Goal: Download file/media

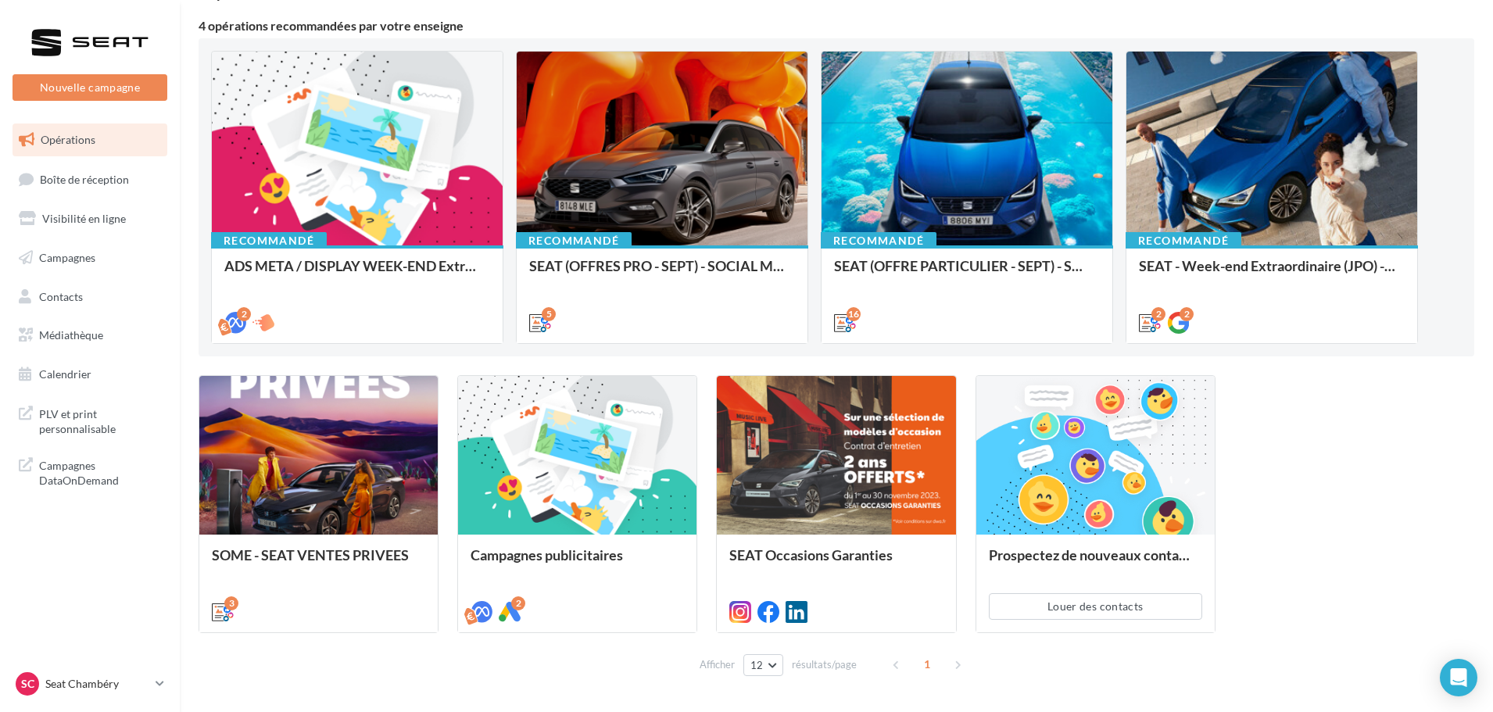
scroll to position [156, 0]
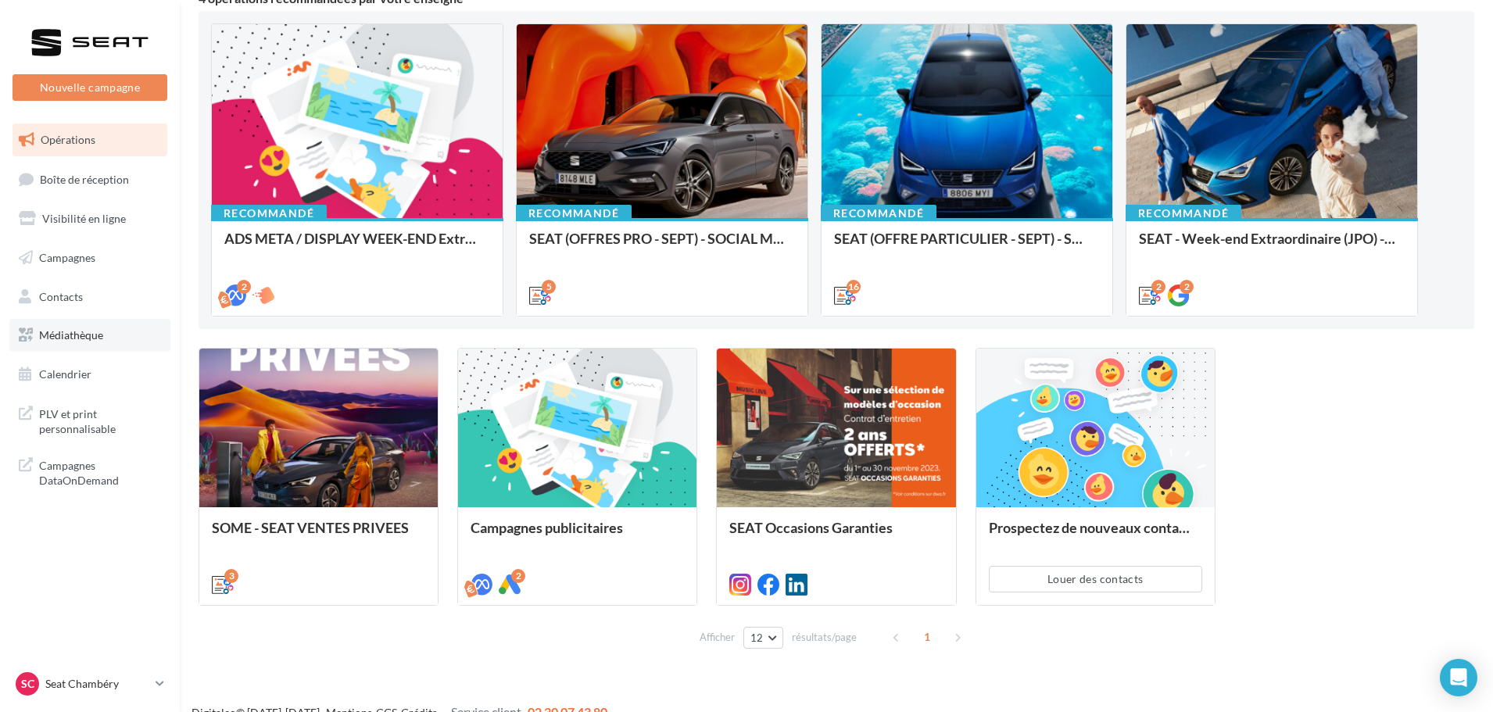
click at [80, 328] on span "Médiathèque" at bounding box center [71, 334] width 64 height 13
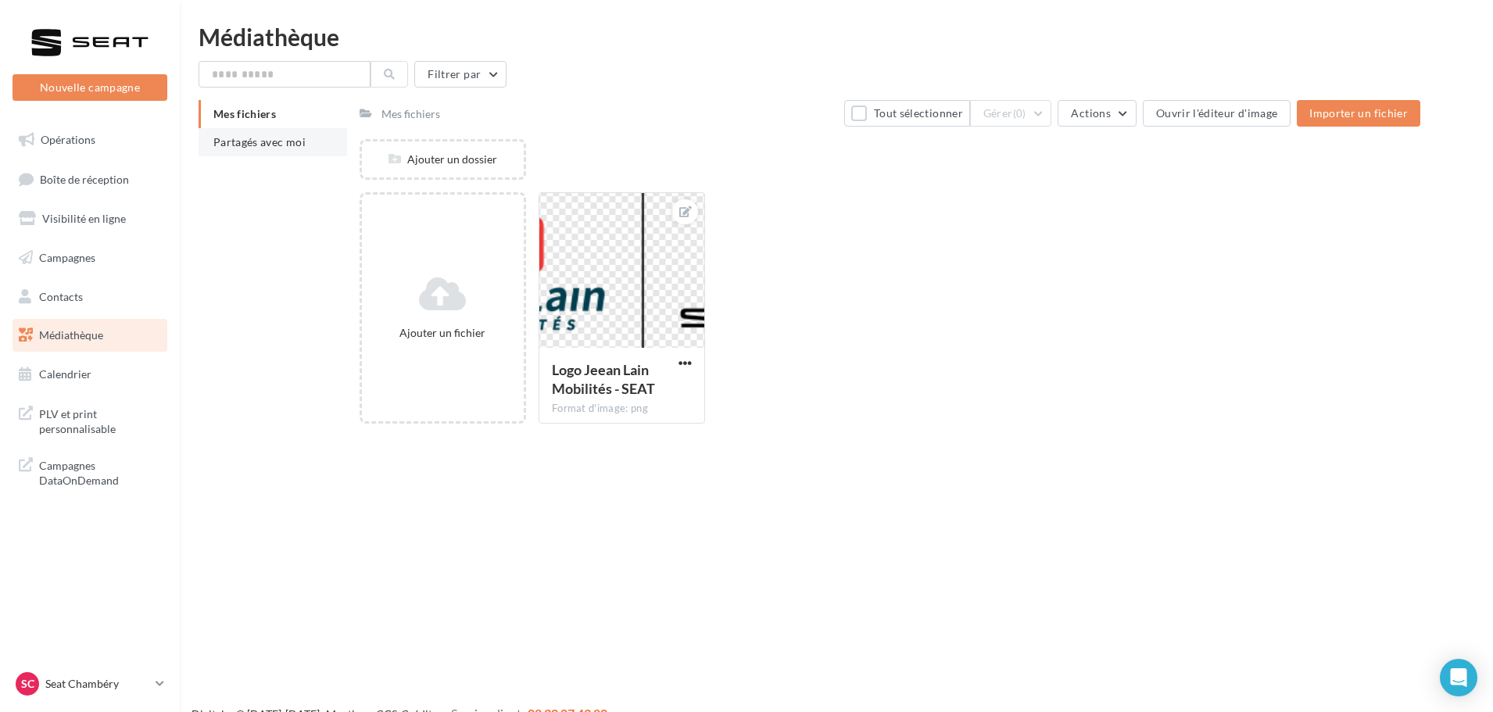
click at [270, 145] on span "Partagés avec moi" at bounding box center [259, 141] width 92 height 13
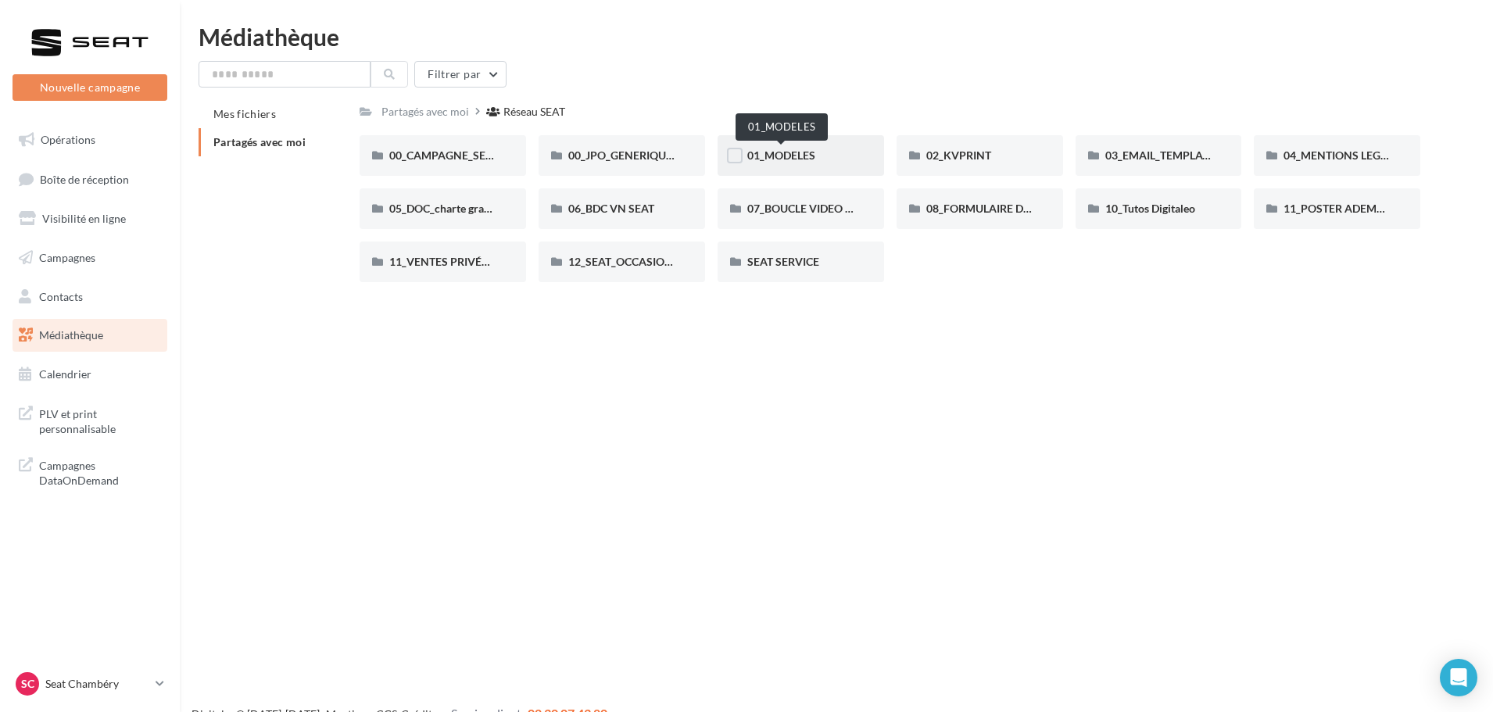
click at [779, 158] on span "01_MODELES" at bounding box center [781, 155] width 68 height 13
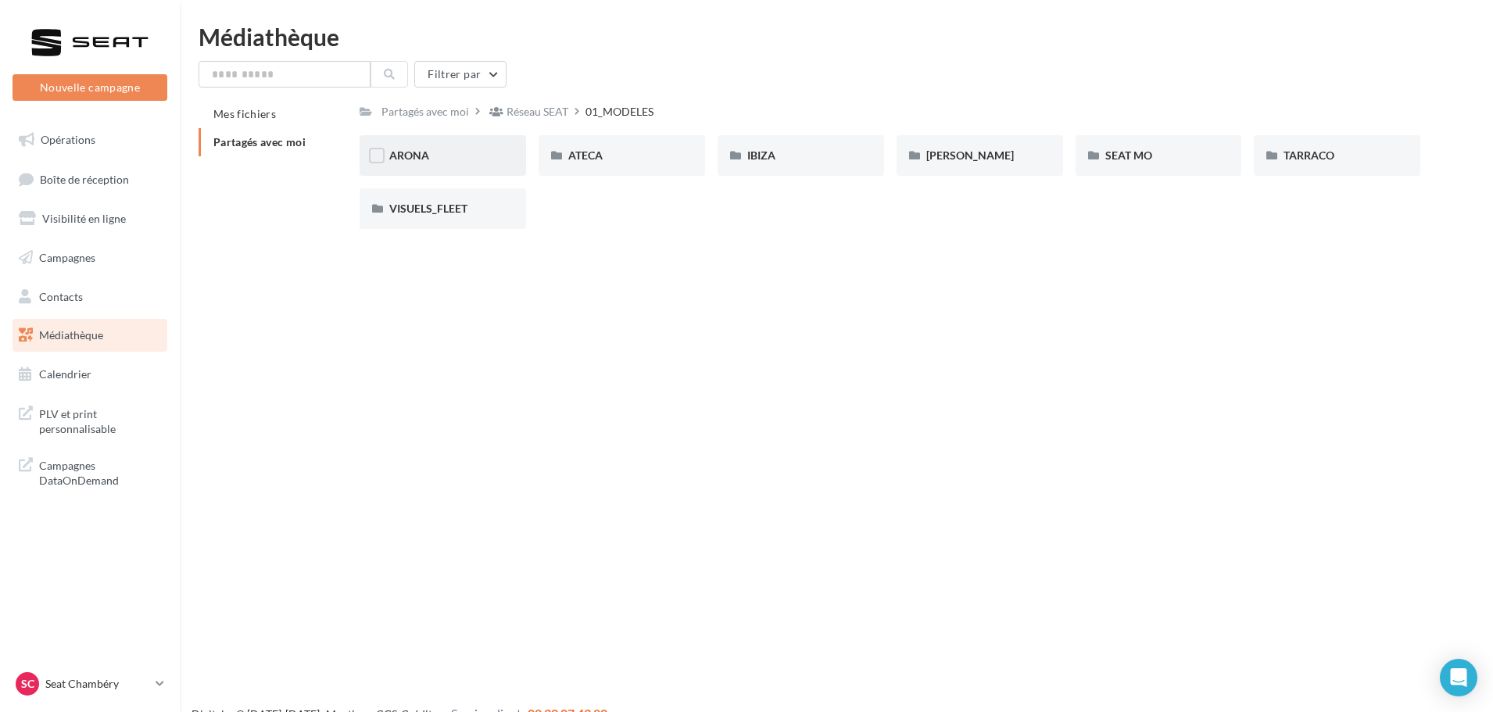
click at [442, 156] on div "ARONA" at bounding box center [442, 156] width 107 height 16
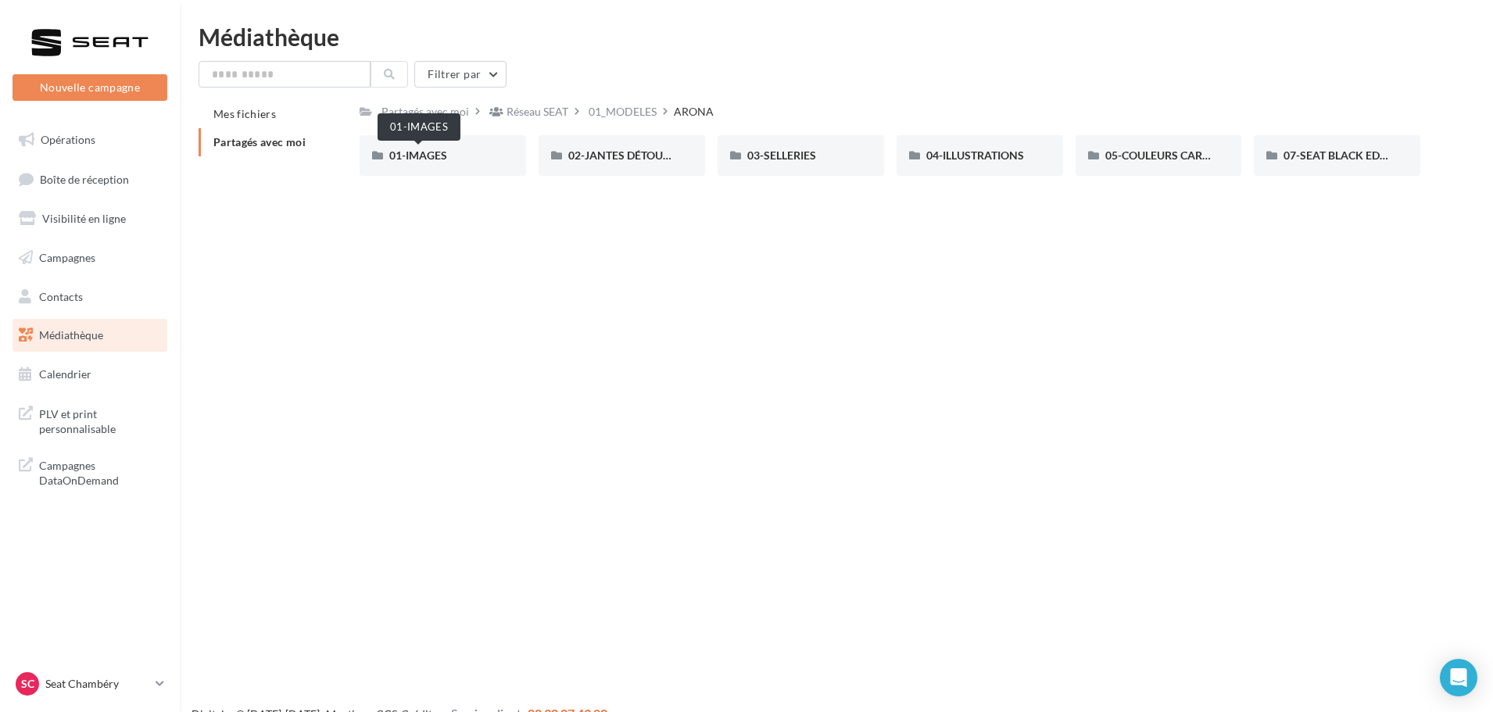
click at [442, 156] on span "01-IMAGES" at bounding box center [418, 155] width 58 height 13
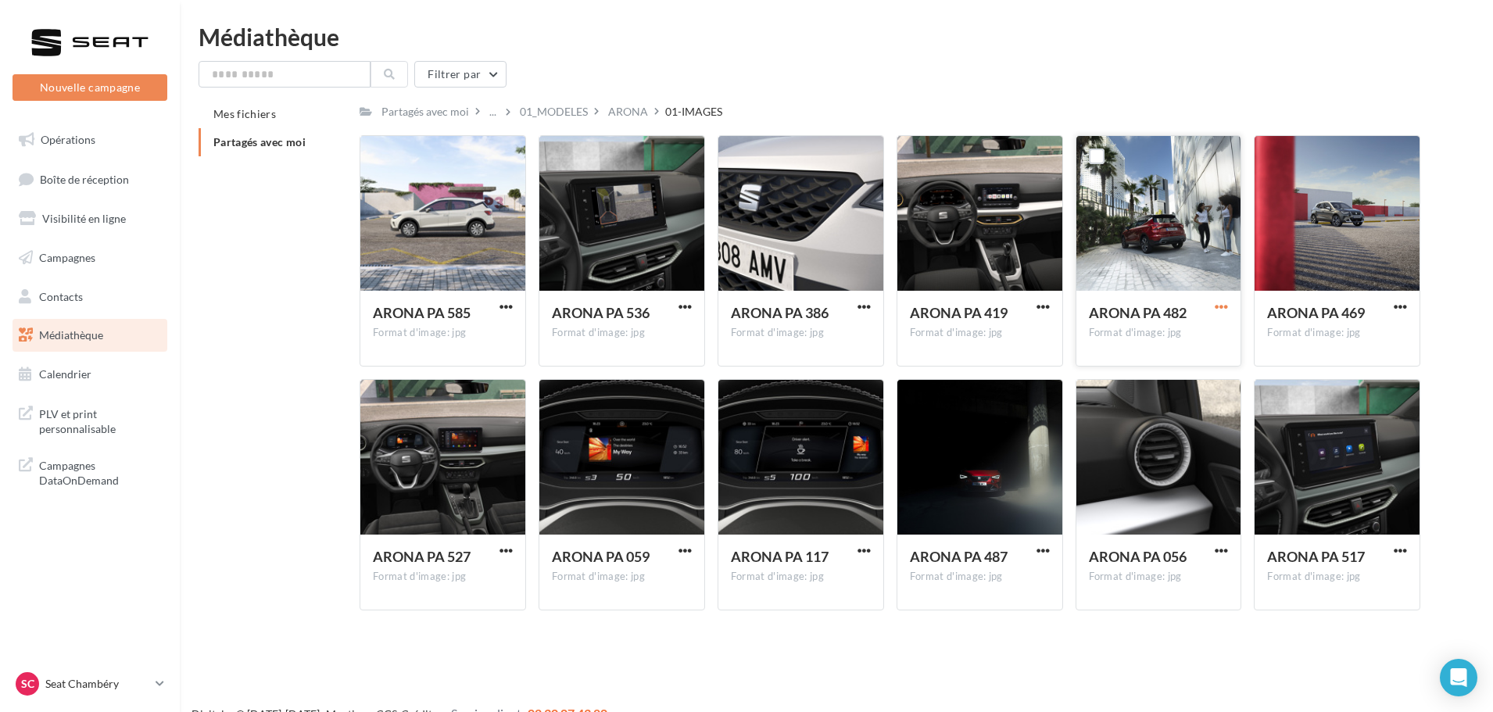
click at [1220, 313] on span "button" at bounding box center [1221, 306] width 13 height 13
click at [1162, 343] on button "Télécharger" at bounding box center [1153, 337] width 156 height 41
click at [634, 118] on div "ARONA" at bounding box center [628, 112] width 40 height 16
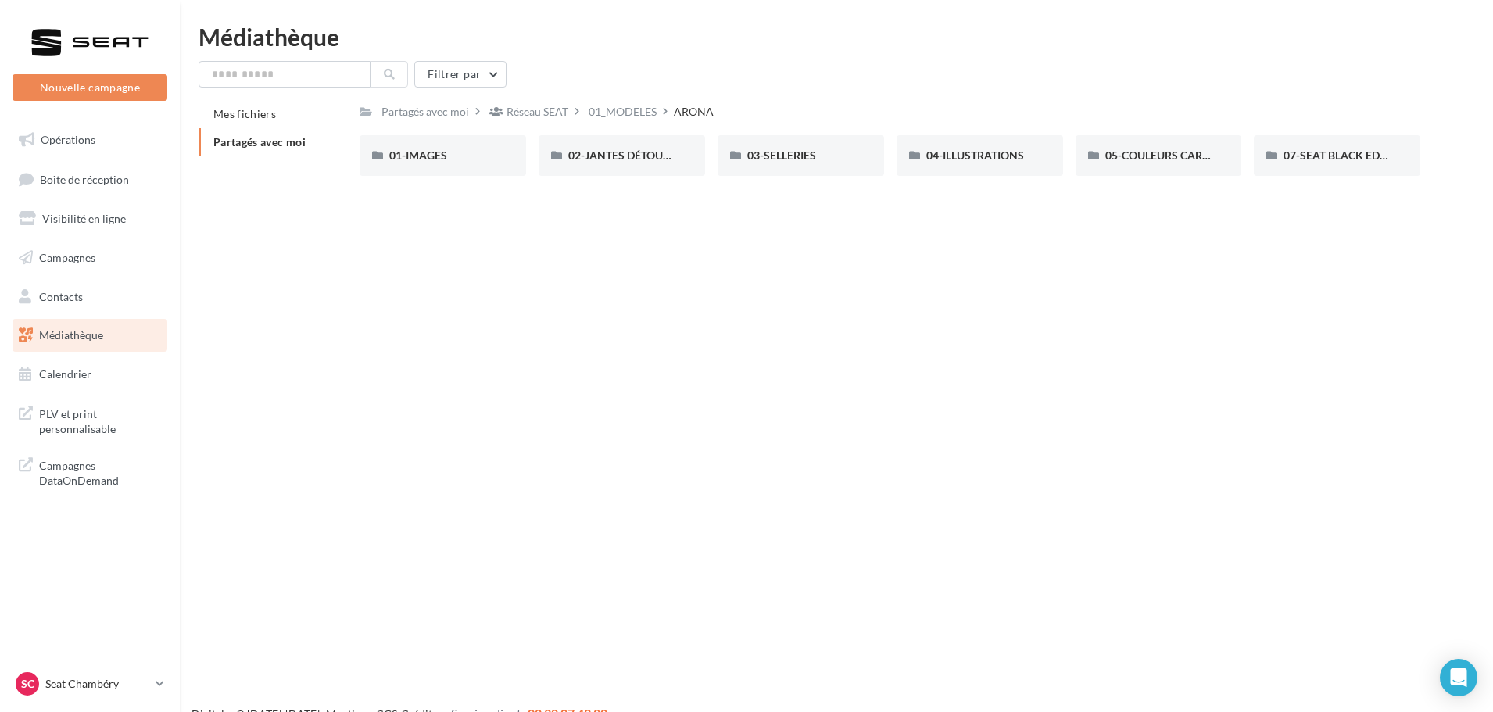
click at [679, 116] on div "ARONA" at bounding box center [694, 112] width 40 height 16
click at [683, 111] on div "ARONA" at bounding box center [694, 112] width 40 height 16
click at [475, 168] on div "01-IMAGES" at bounding box center [443, 155] width 167 height 41
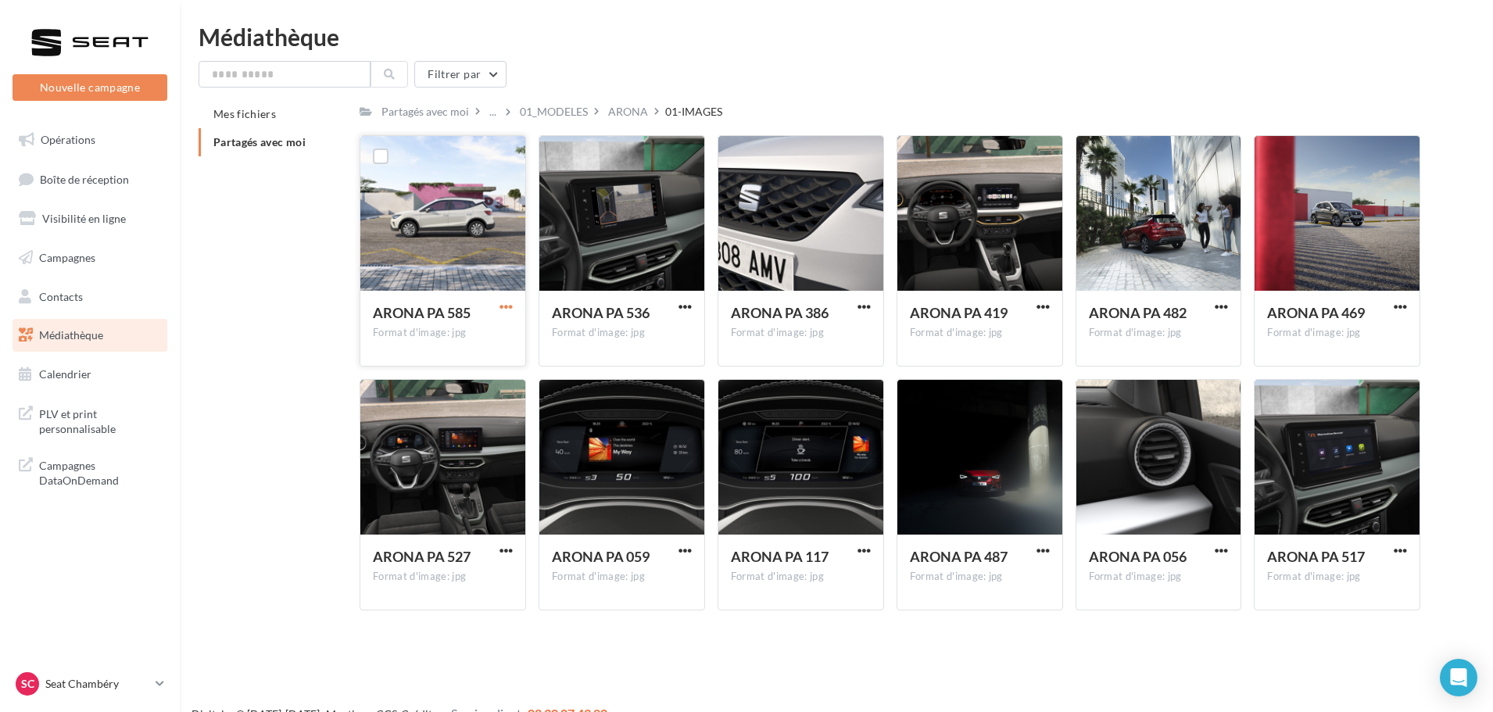
click at [506, 304] on span "button" at bounding box center [506, 306] width 13 height 13
click at [458, 328] on button "Télécharger" at bounding box center [438, 337] width 156 height 41
click at [555, 110] on div "01_MODELES" at bounding box center [554, 112] width 68 height 16
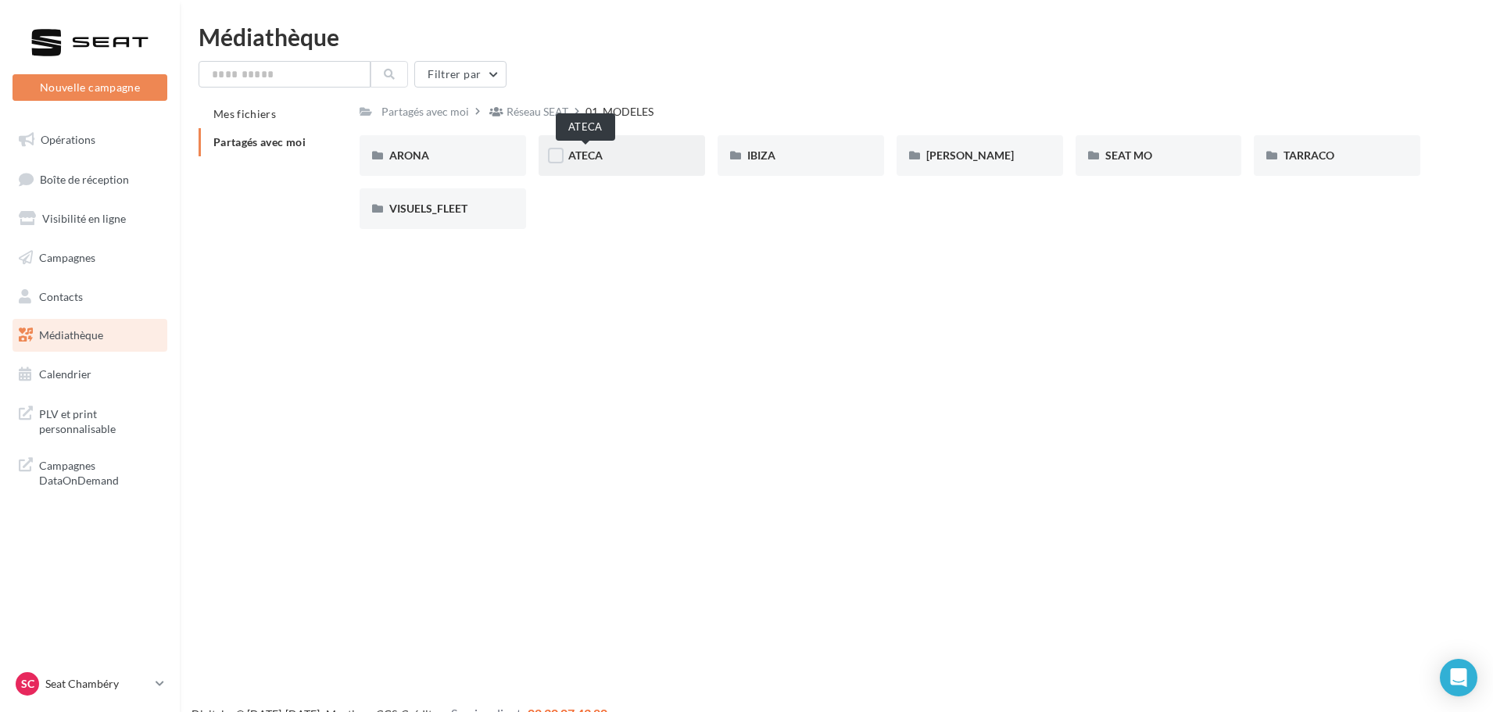
click at [597, 156] on span "ATECA" at bounding box center [585, 155] width 34 height 13
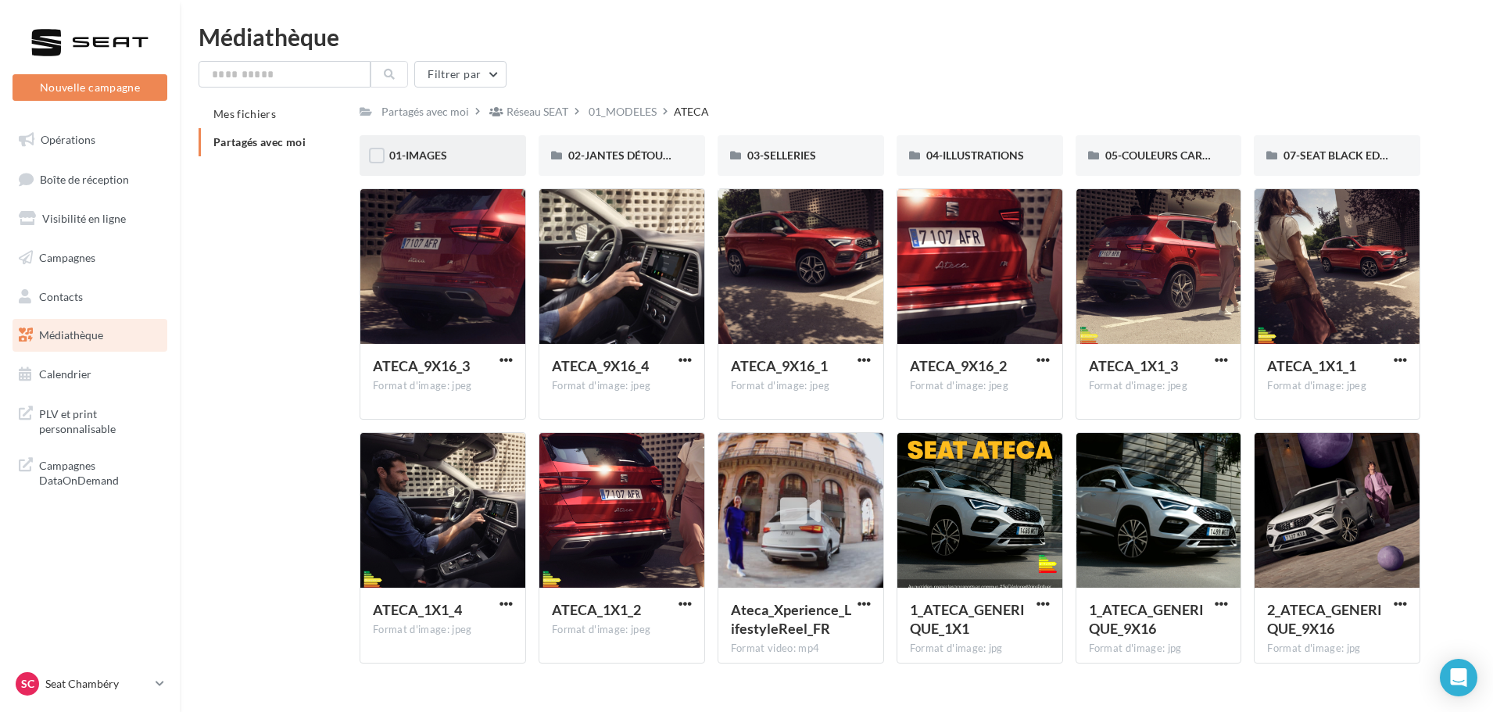
click at [448, 162] on div "01-IMAGES" at bounding box center [442, 156] width 107 height 16
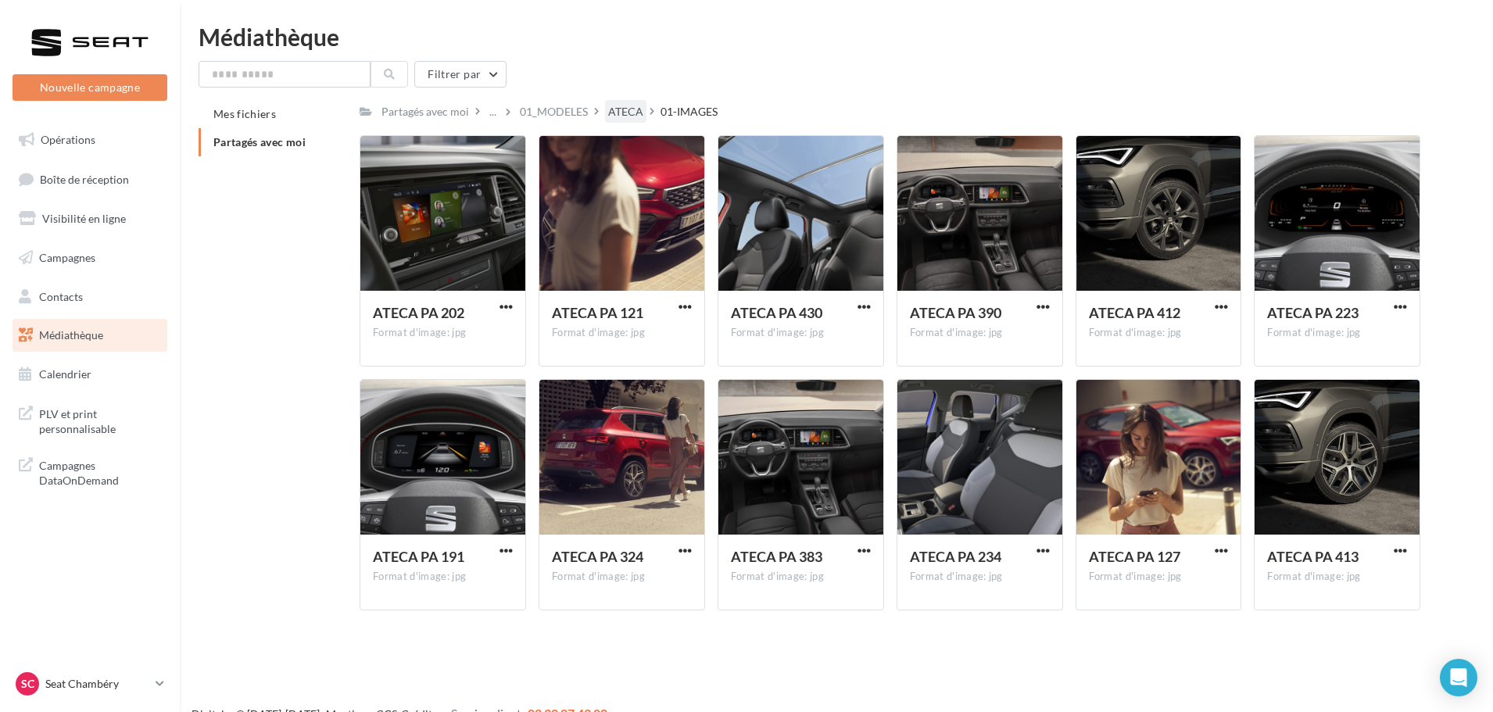
click at [619, 102] on div "ATECA" at bounding box center [625, 111] width 41 height 23
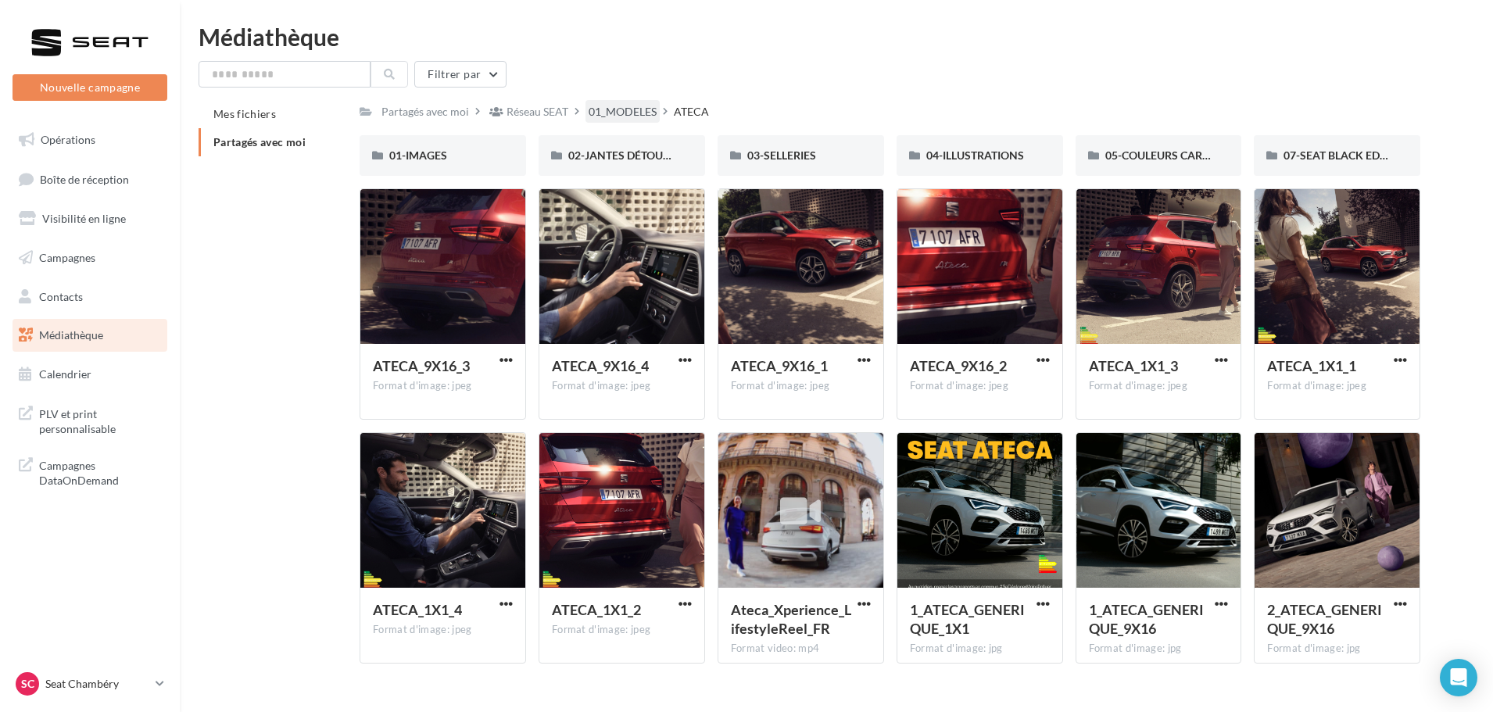
click at [628, 113] on div "01_MODELES" at bounding box center [623, 112] width 68 height 16
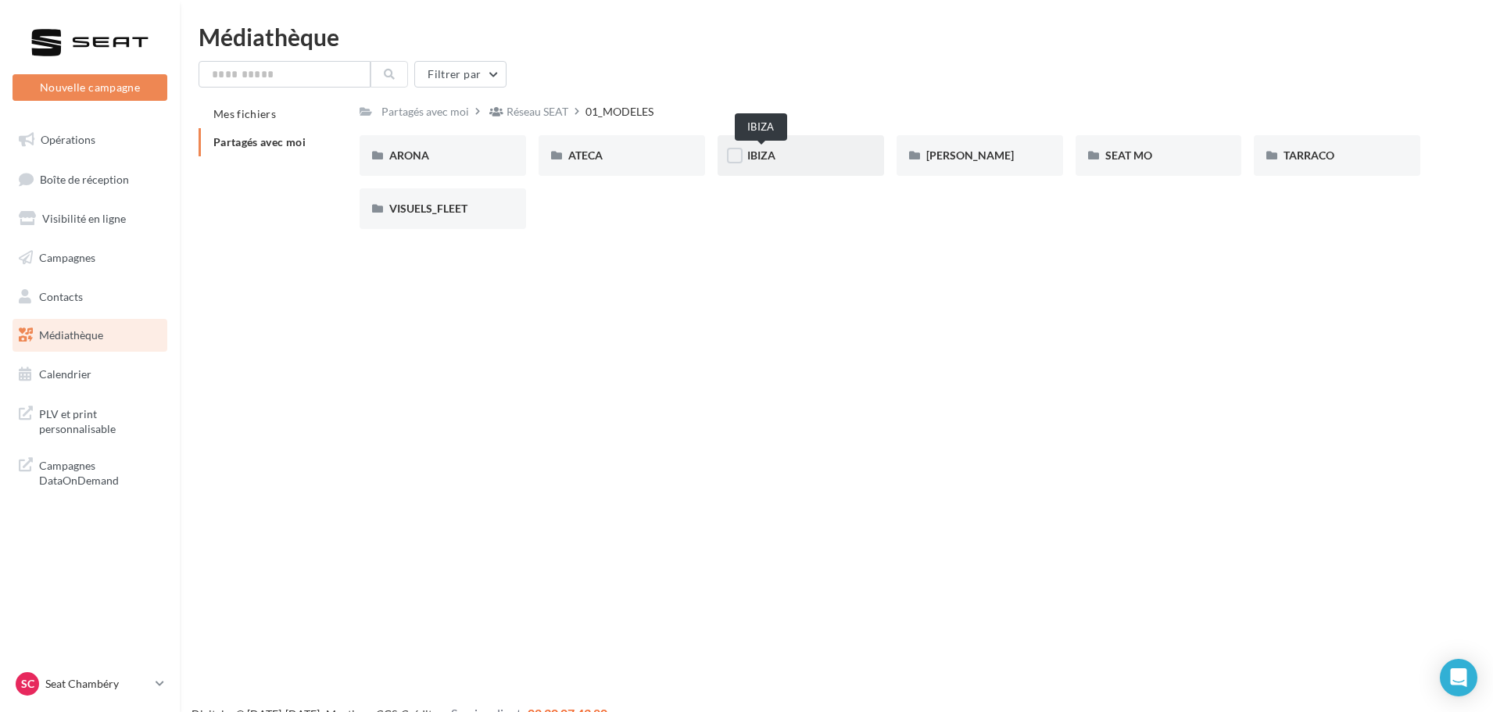
click at [772, 159] on span "IBIZA" at bounding box center [761, 155] width 28 height 13
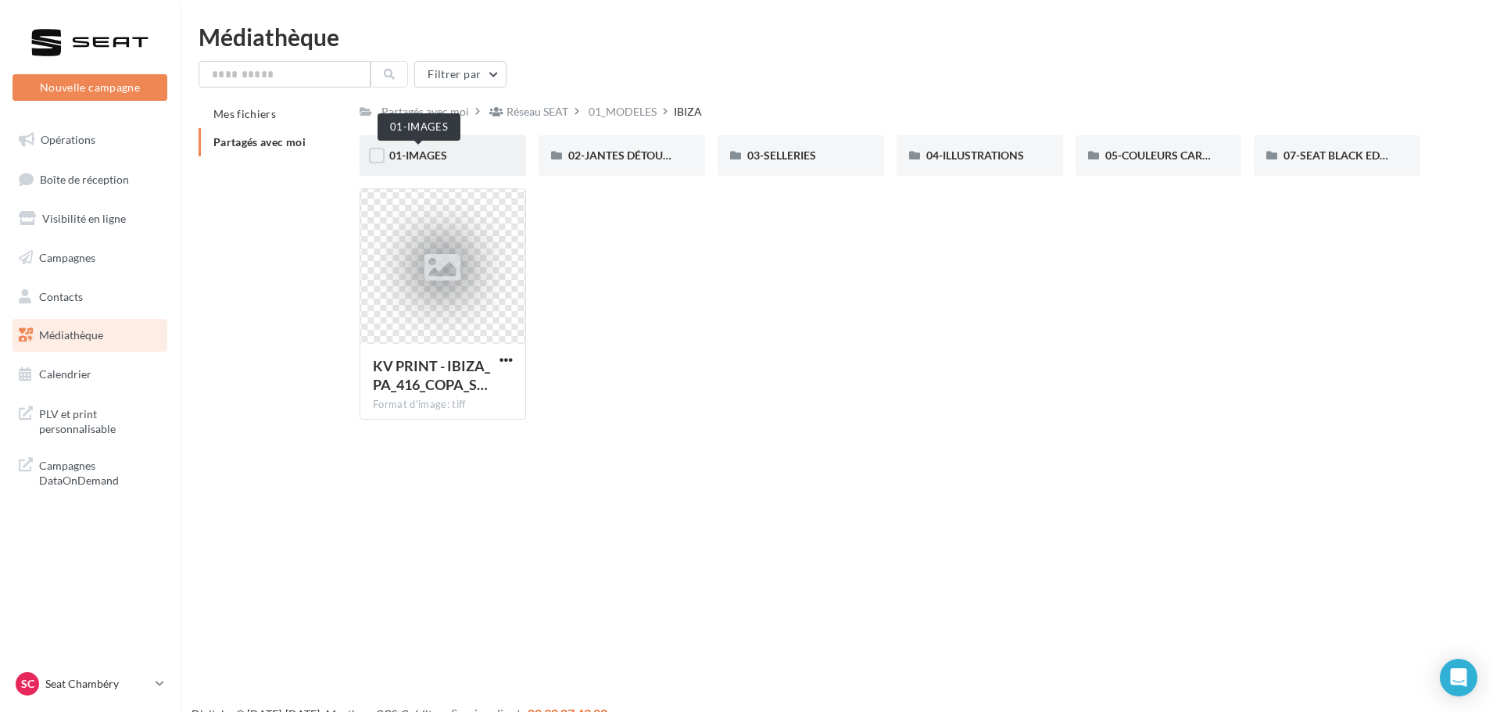
click at [427, 154] on span "01-IMAGES" at bounding box center [418, 155] width 58 height 13
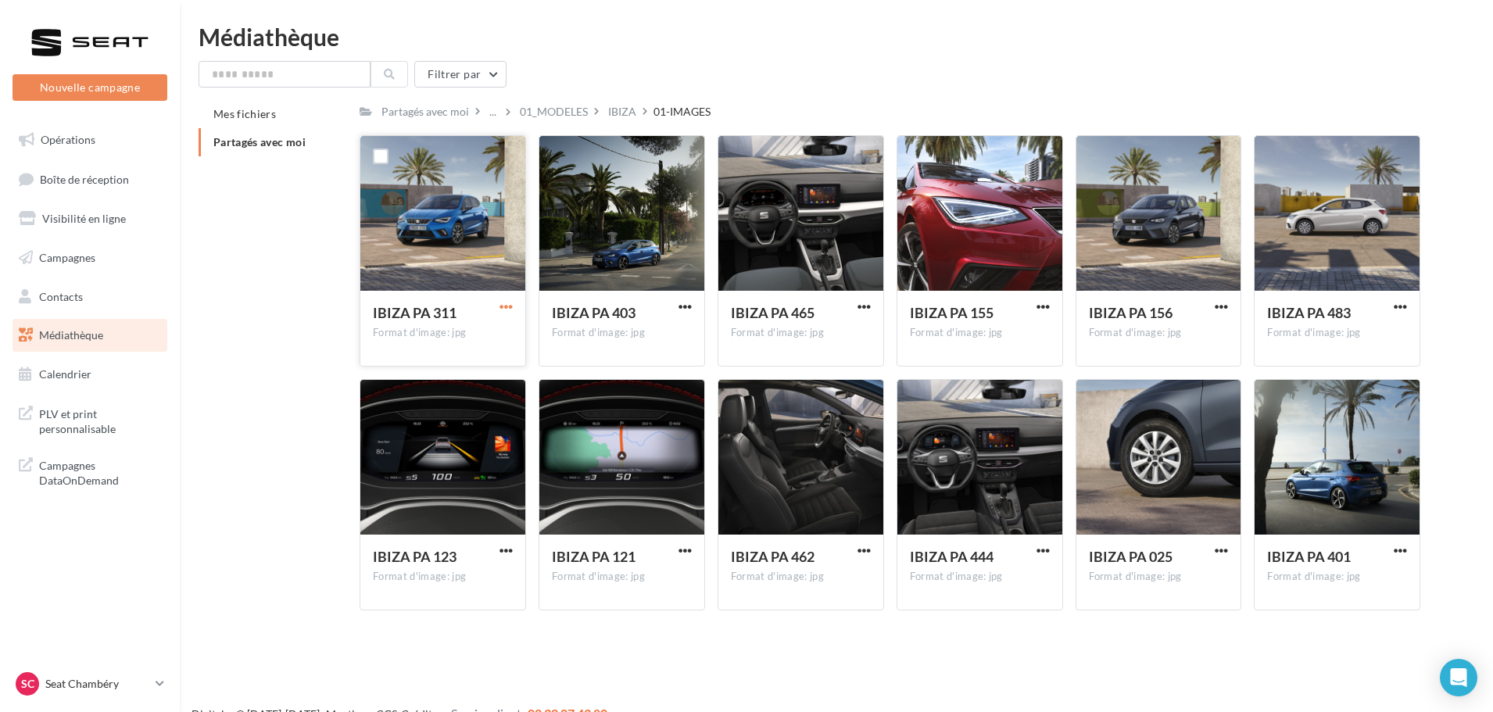
click at [511, 307] on span "button" at bounding box center [506, 306] width 13 height 13
click at [461, 334] on button "Télécharger" at bounding box center [438, 337] width 156 height 41
click at [614, 113] on div "IBIZA" at bounding box center [622, 112] width 28 height 16
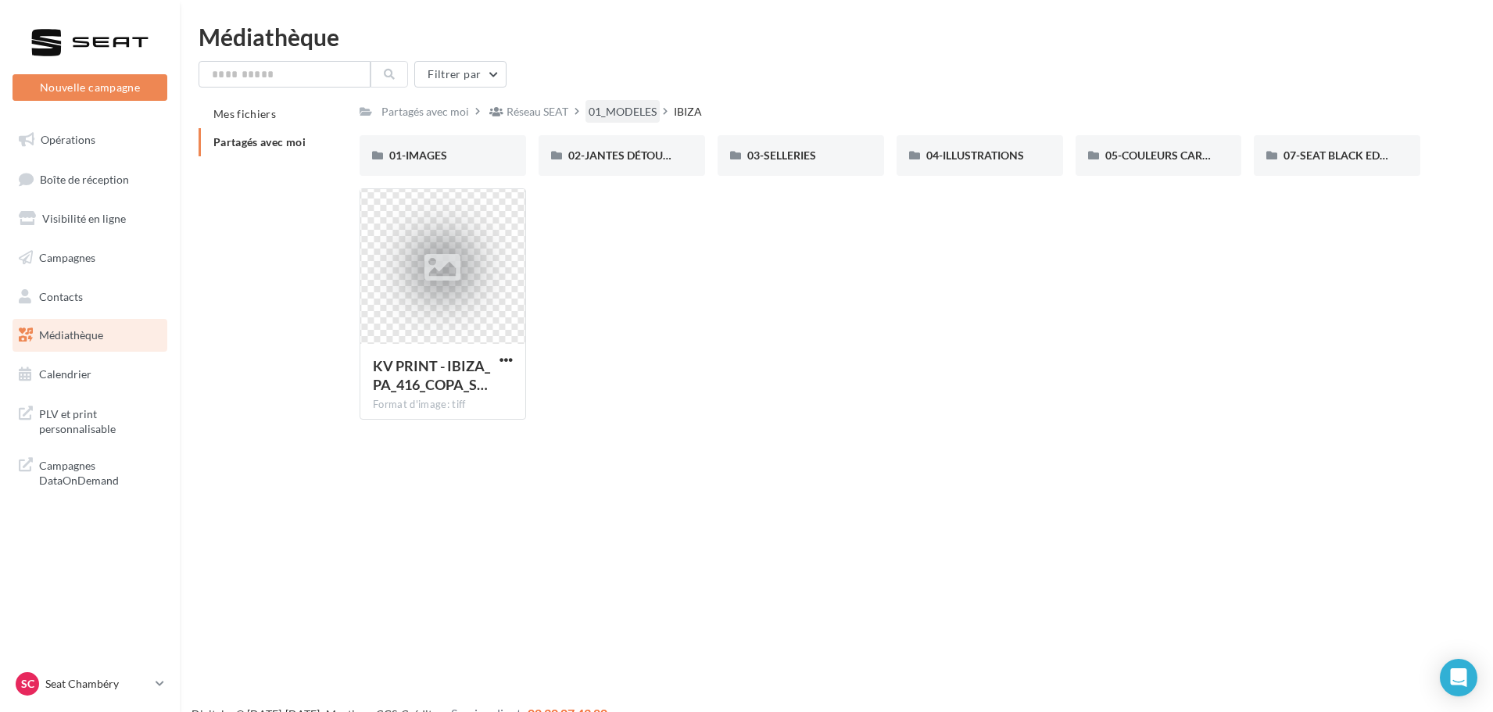
click at [619, 119] on div "01_MODELES" at bounding box center [623, 112] width 68 height 16
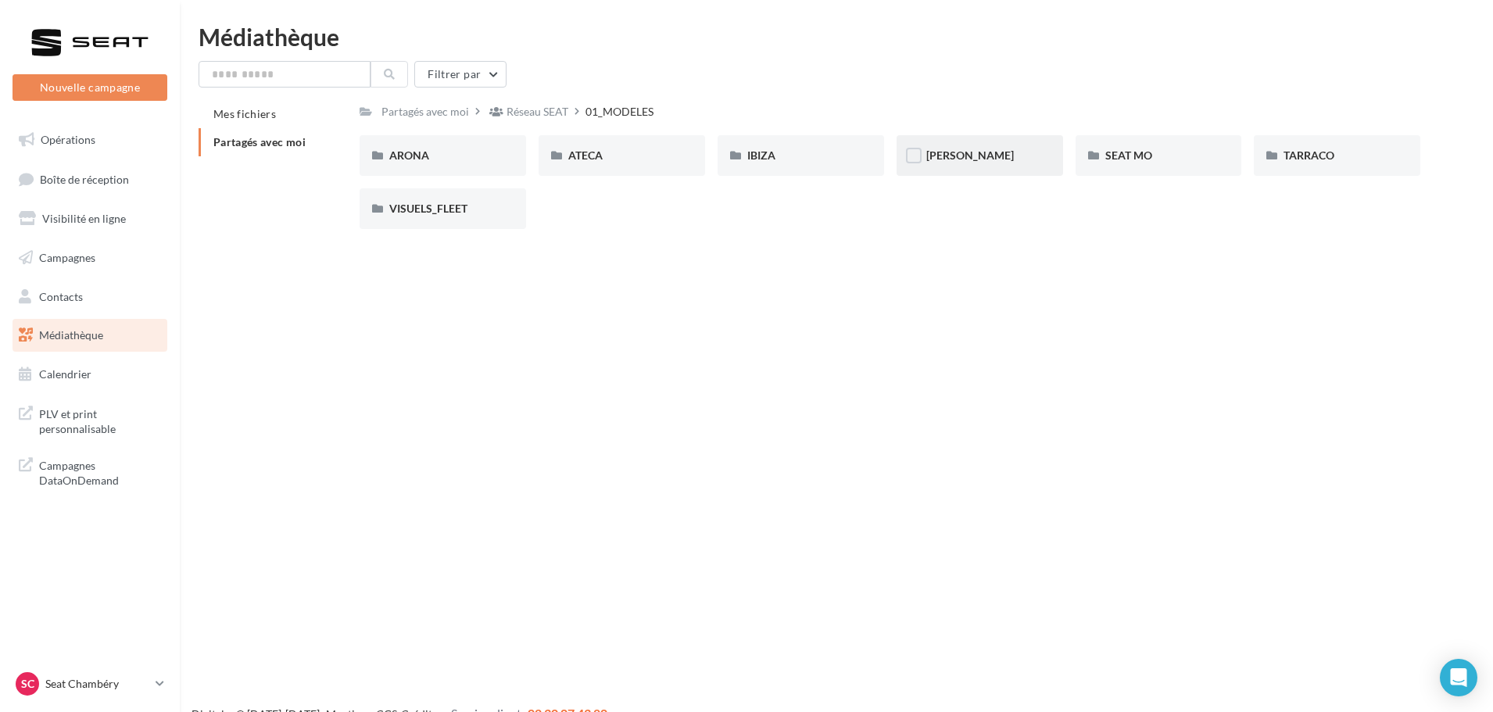
click at [957, 163] on div "LEON" at bounding box center [979, 156] width 107 height 16
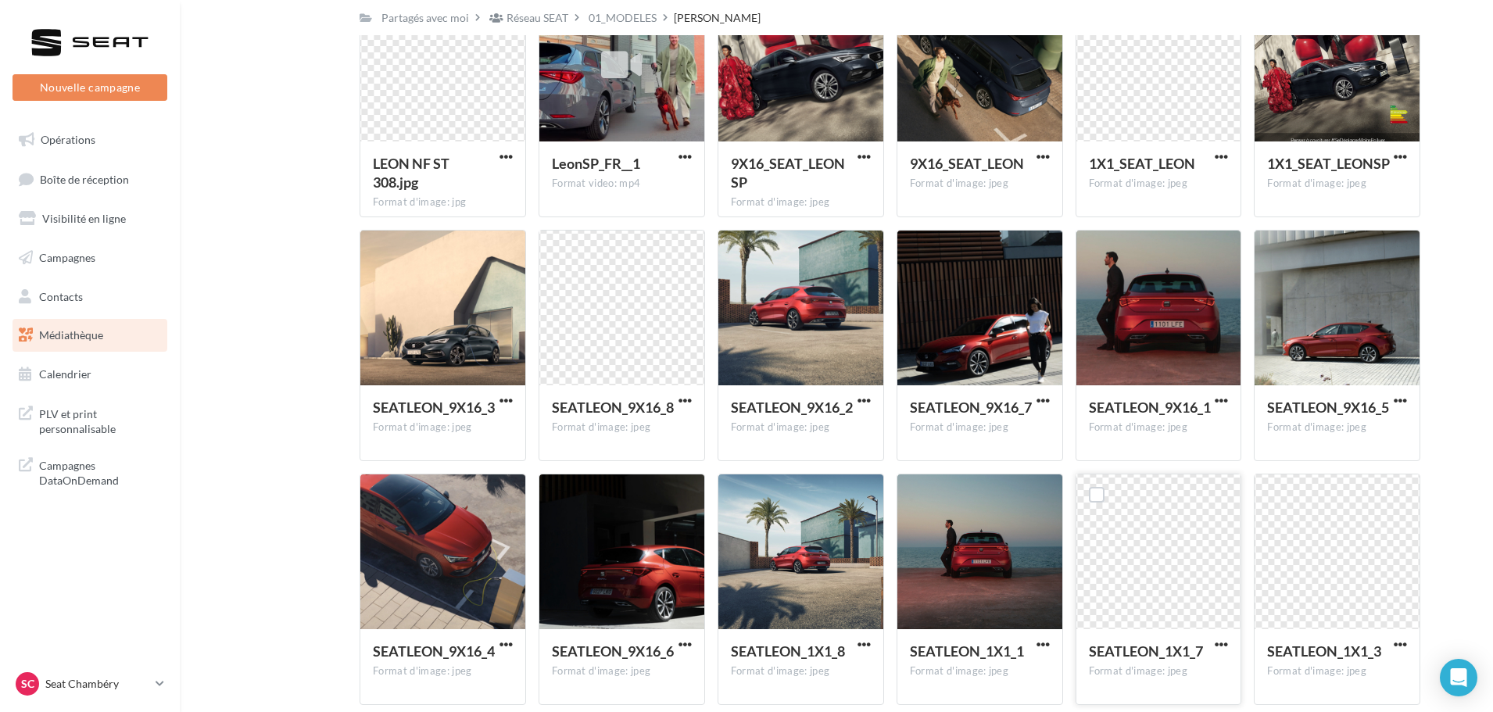
scroll to position [391, 0]
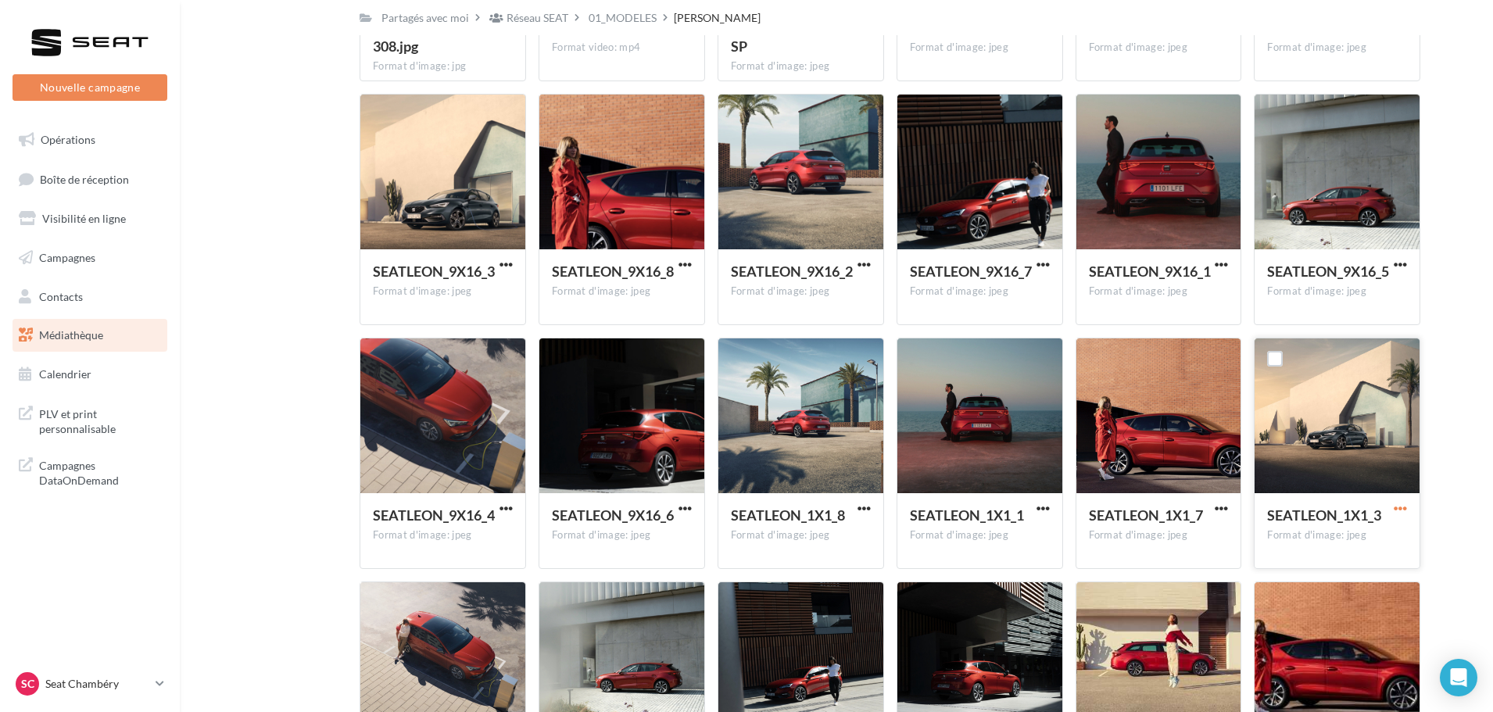
click at [1406, 511] on span "button" at bounding box center [1400, 508] width 13 height 13
click at [1344, 533] on button "Télécharger" at bounding box center [1332, 540] width 156 height 41
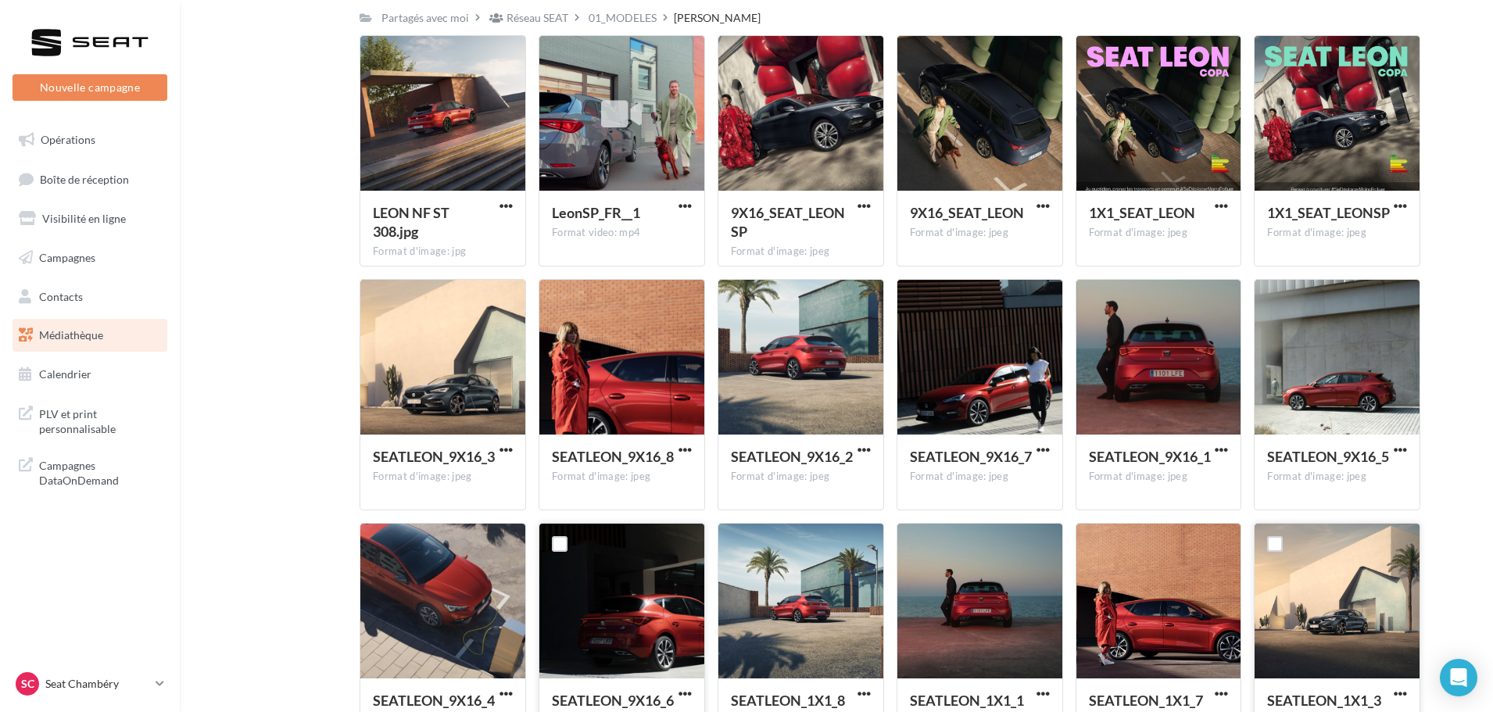
scroll to position [181, 0]
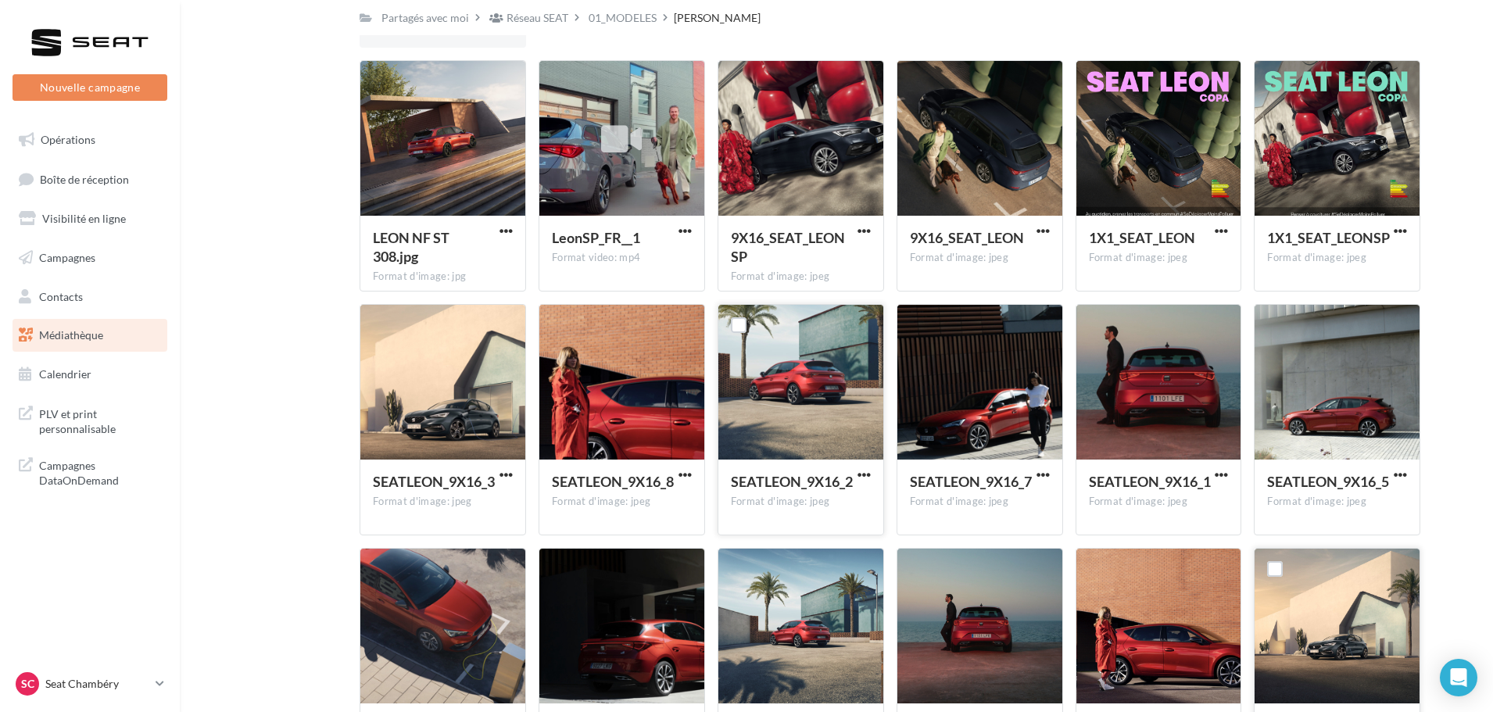
click at [871, 473] on button "button" at bounding box center [864, 476] width 20 height 16
click at [833, 503] on button "Télécharger" at bounding box center [796, 506] width 156 height 41
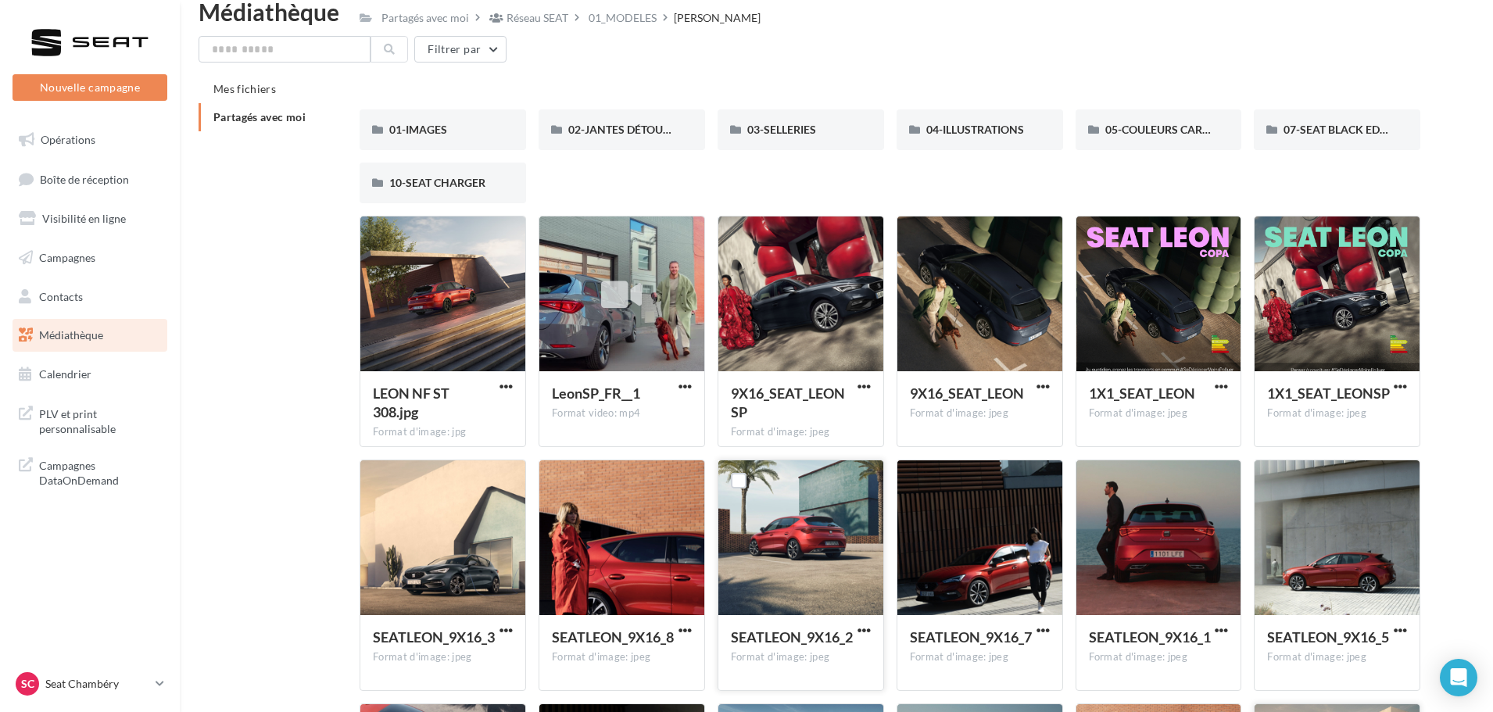
scroll to position [24, 0]
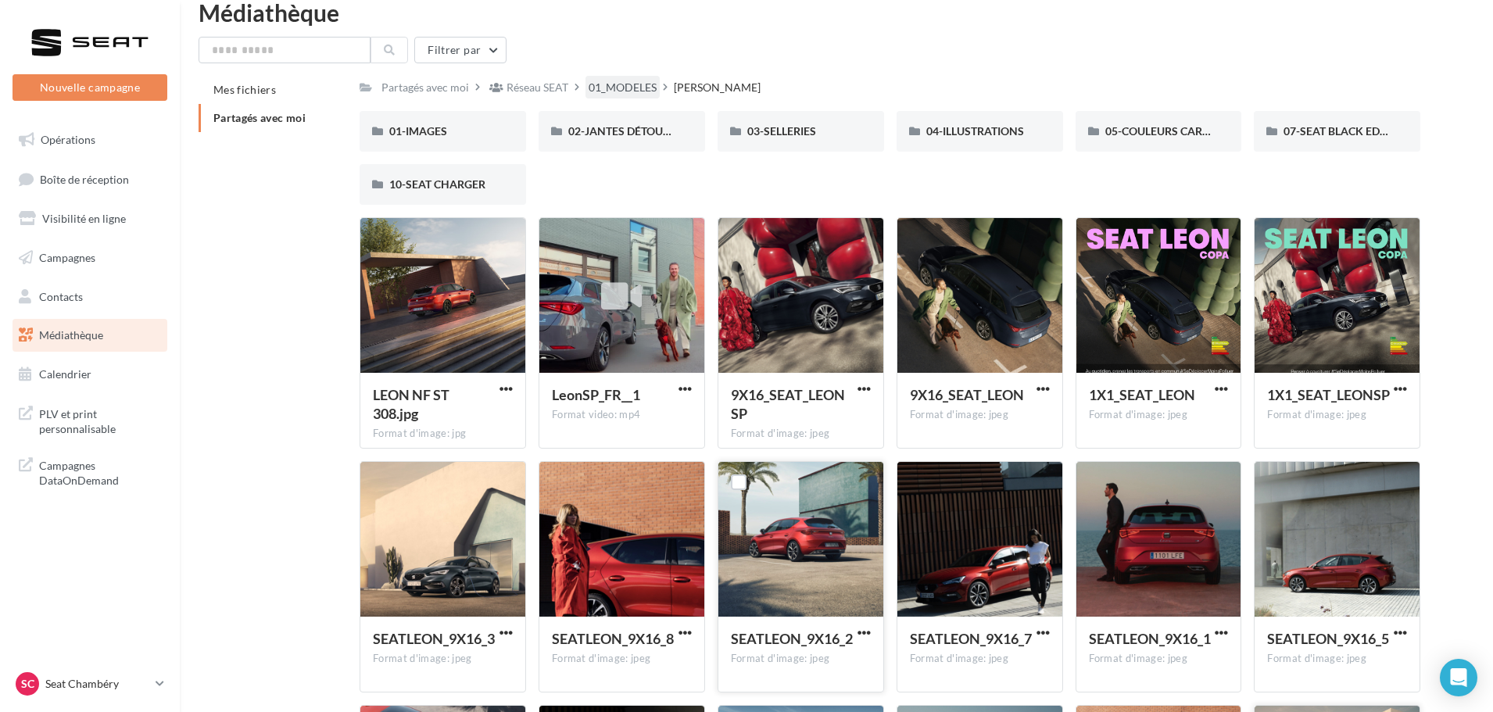
click at [632, 85] on div "01_MODELES" at bounding box center [623, 88] width 68 height 16
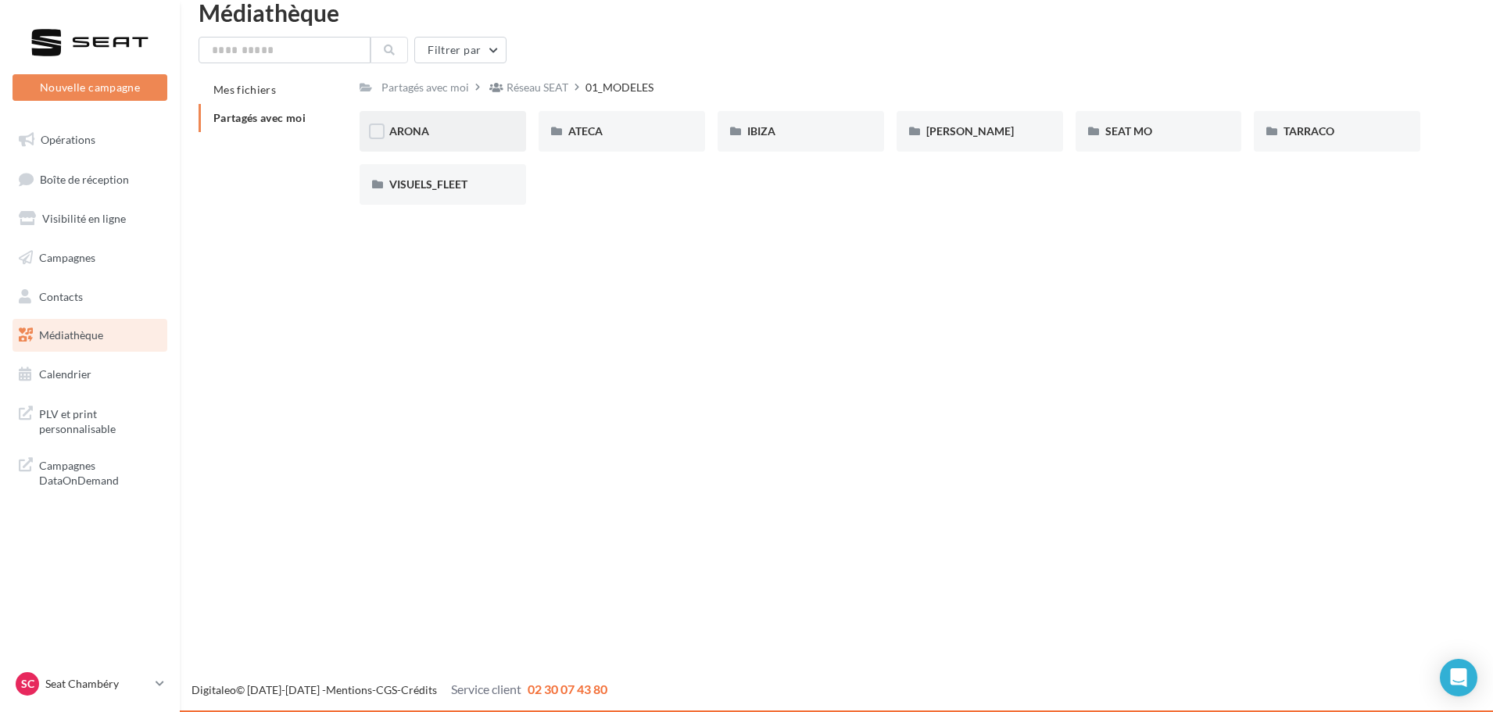
click at [435, 134] on div "ARONA" at bounding box center [442, 132] width 107 height 16
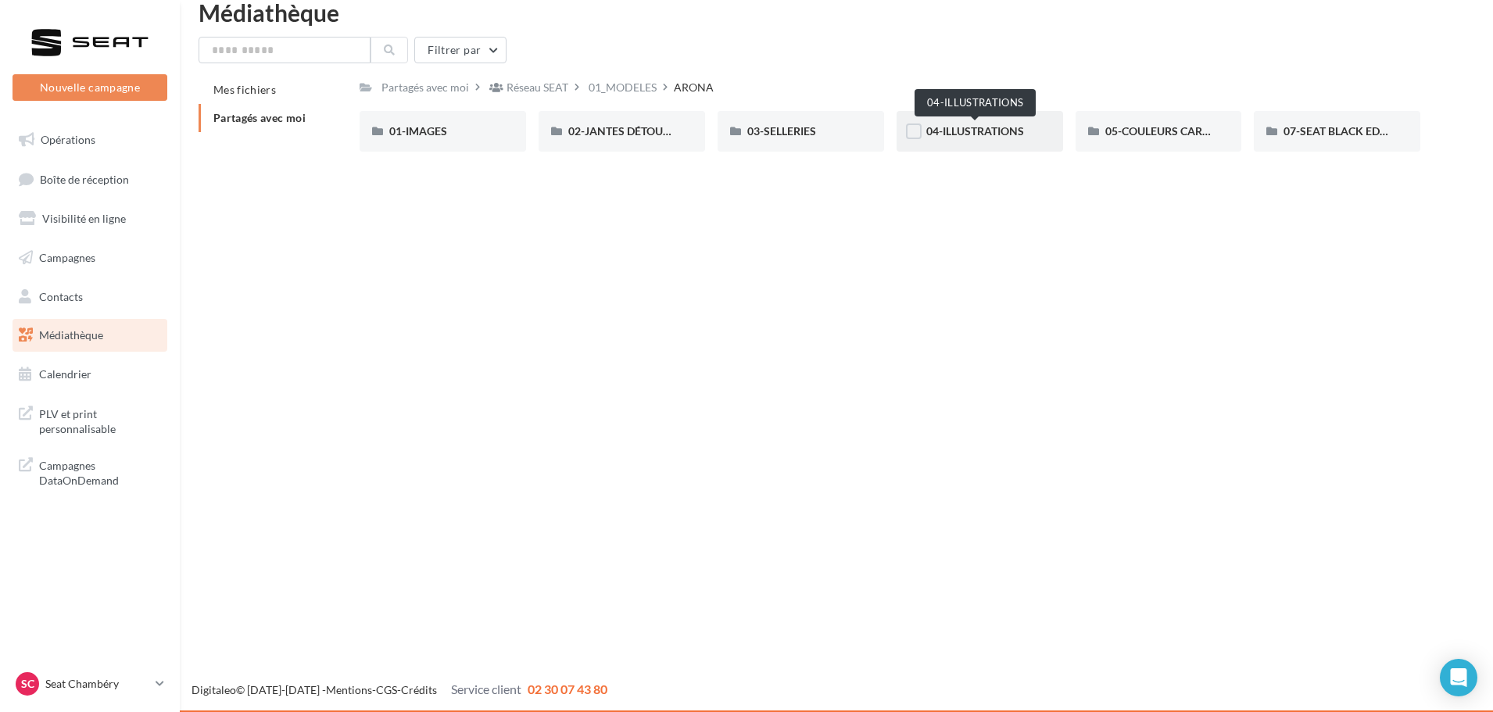
click at [1024, 131] on span "04-ILLUSTRATIONS" at bounding box center [975, 130] width 98 height 13
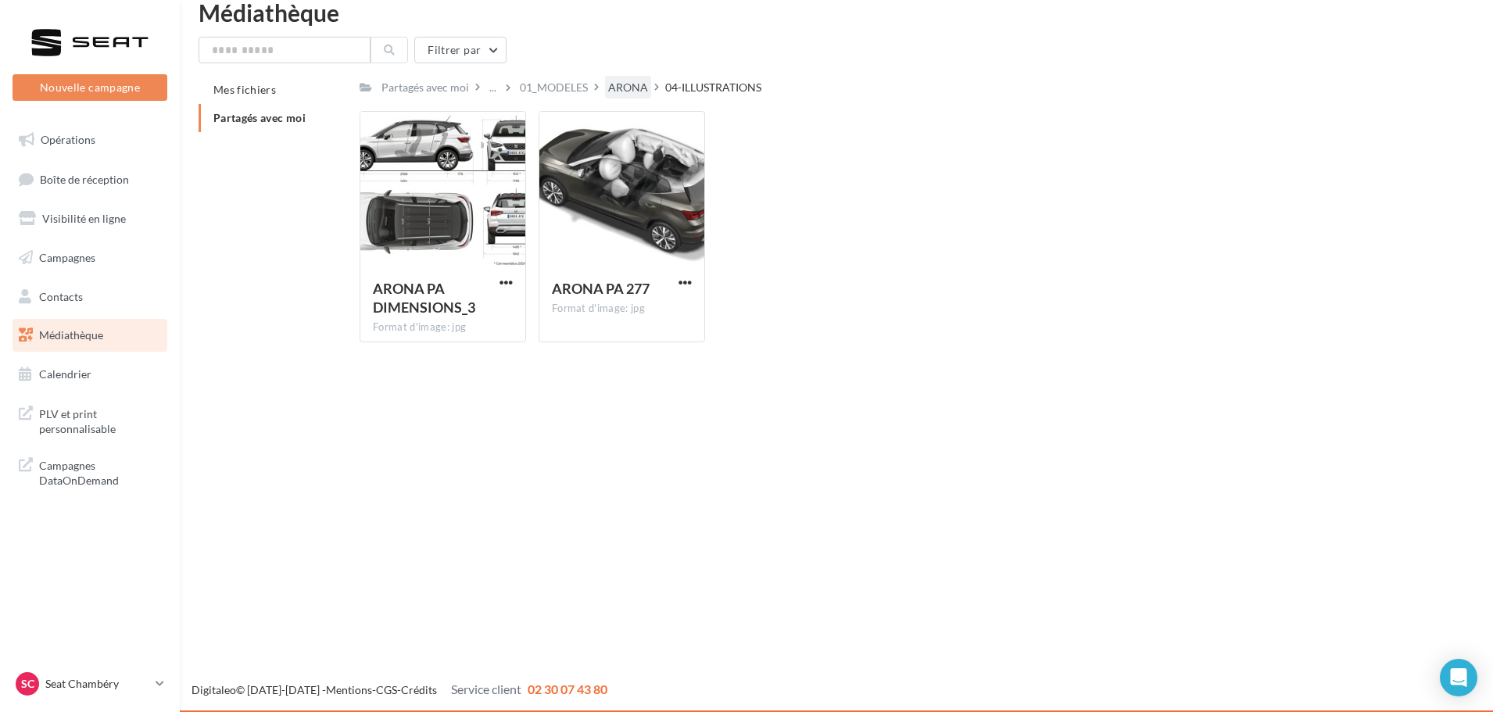
click at [614, 84] on div "ARONA" at bounding box center [628, 88] width 40 height 16
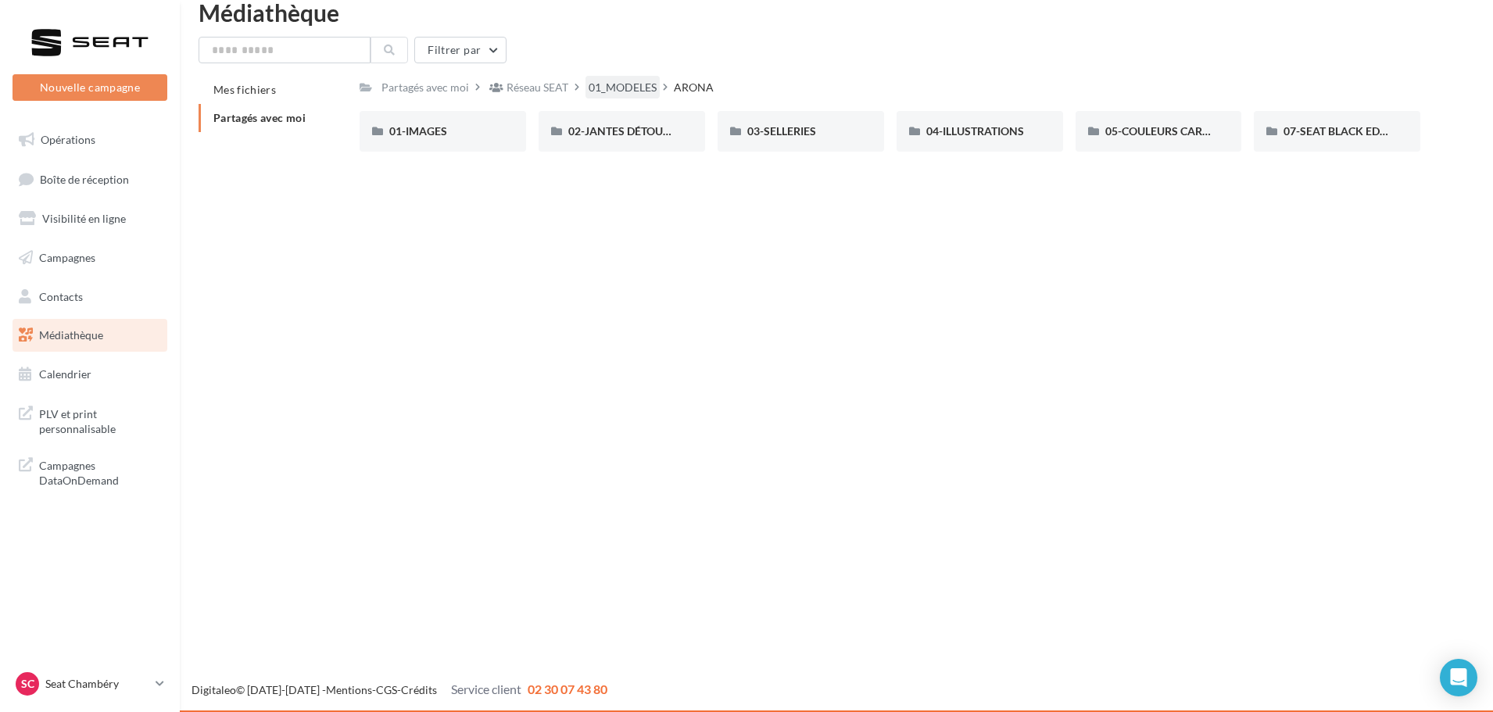
click at [607, 86] on div "01_MODELES" at bounding box center [623, 88] width 68 height 16
click at [833, 138] on div "IBIZA" at bounding box center [800, 132] width 107 height 16
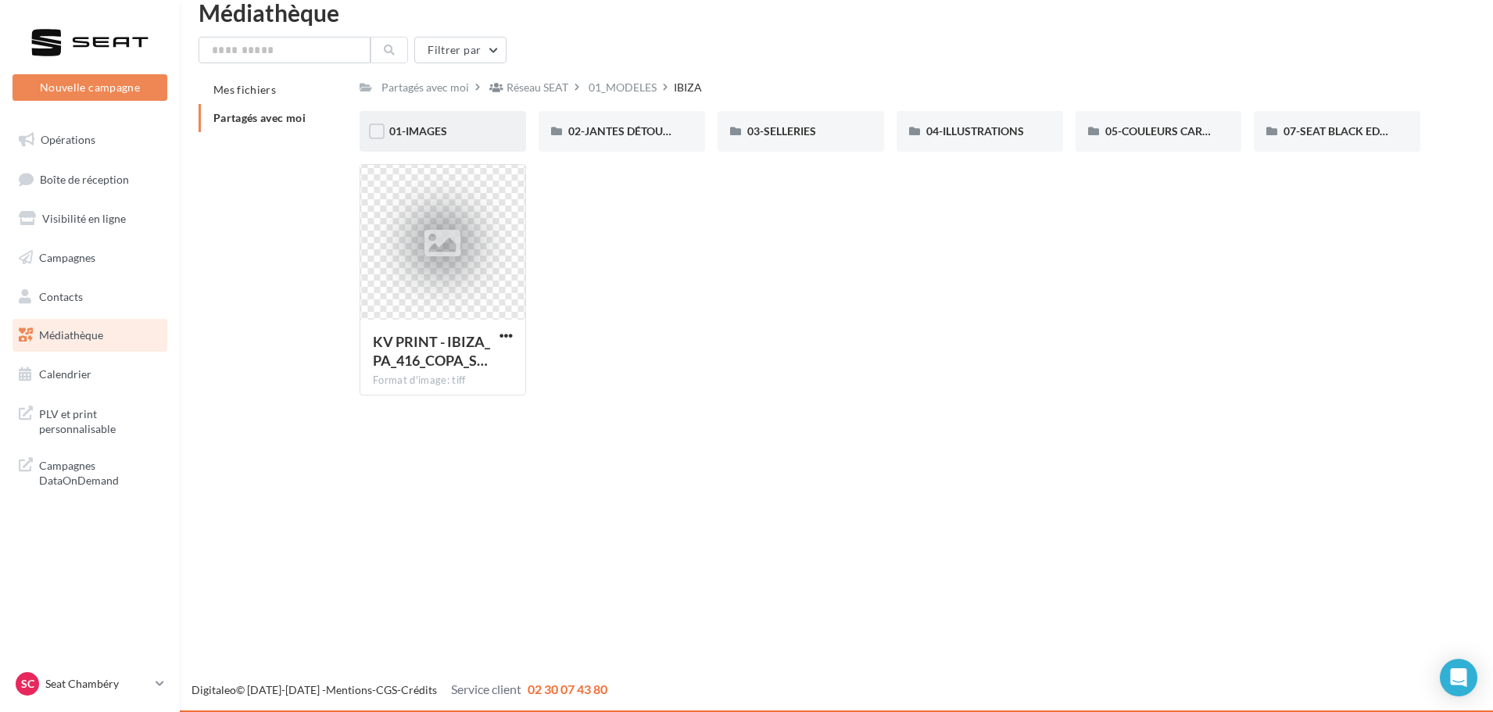
click at [425, 140] on div "01-IMAGES" at bounding box center [443, 131] width 167 height 41
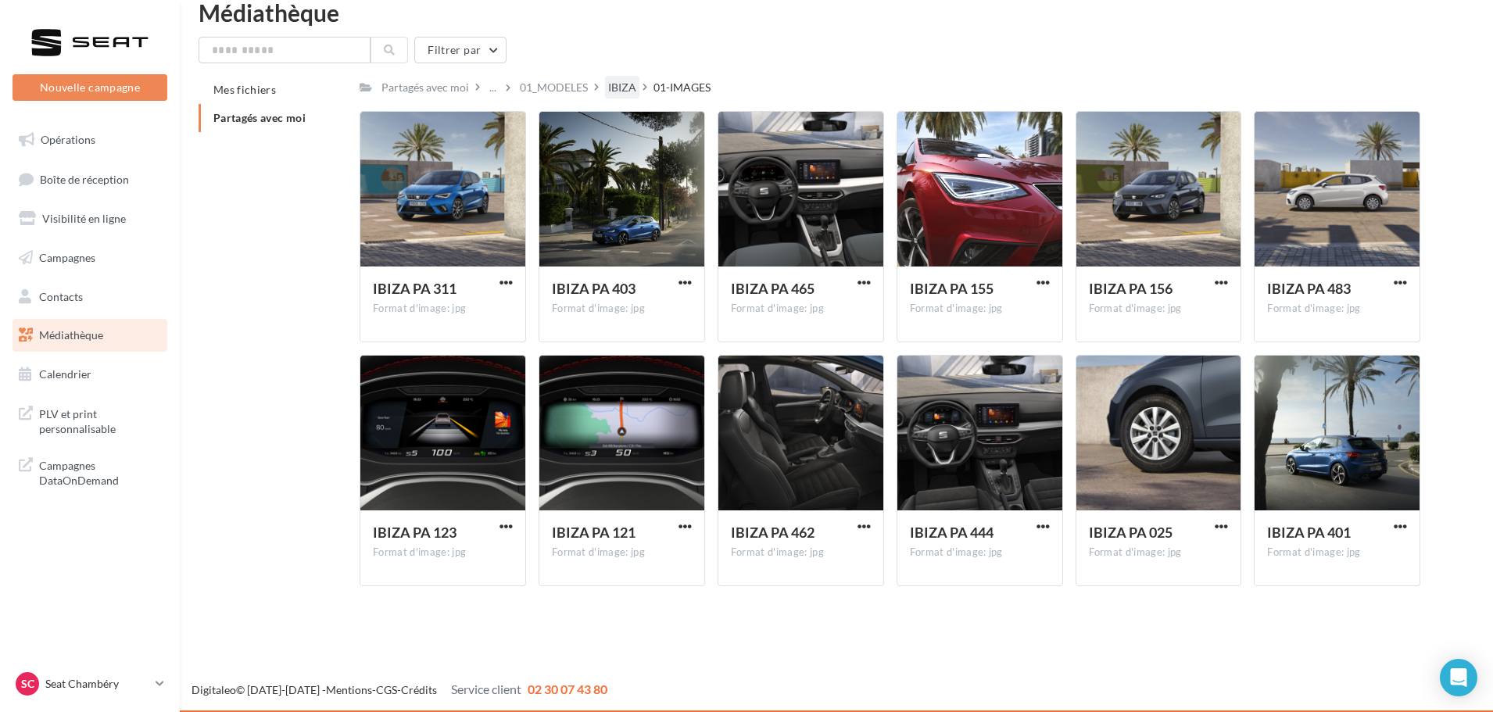
click at [614, 96] on div "IBIZA" at bounding box center [622, 87] width 34 height 23
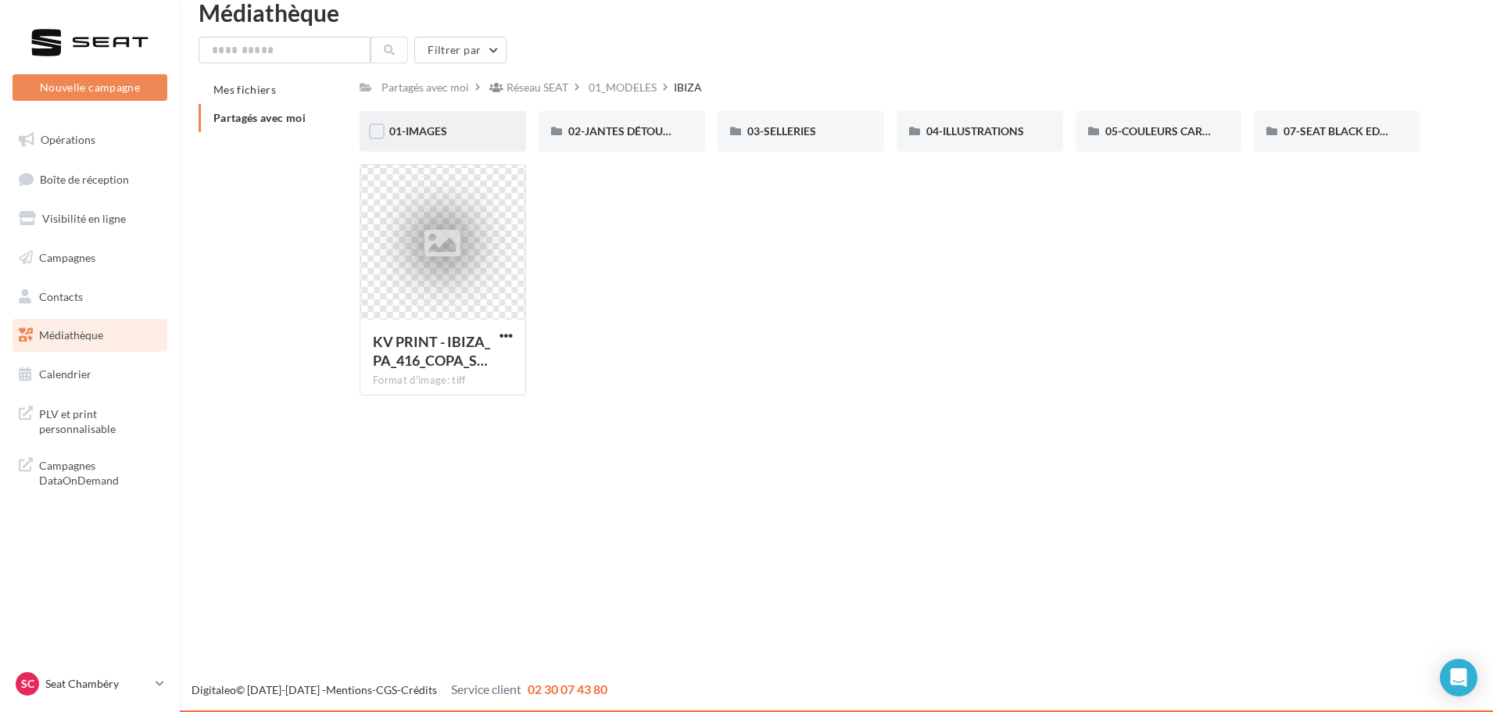
click at [440, 124] on div "01-IMAGES" at bounding box center [442, 132] width 107 height 16
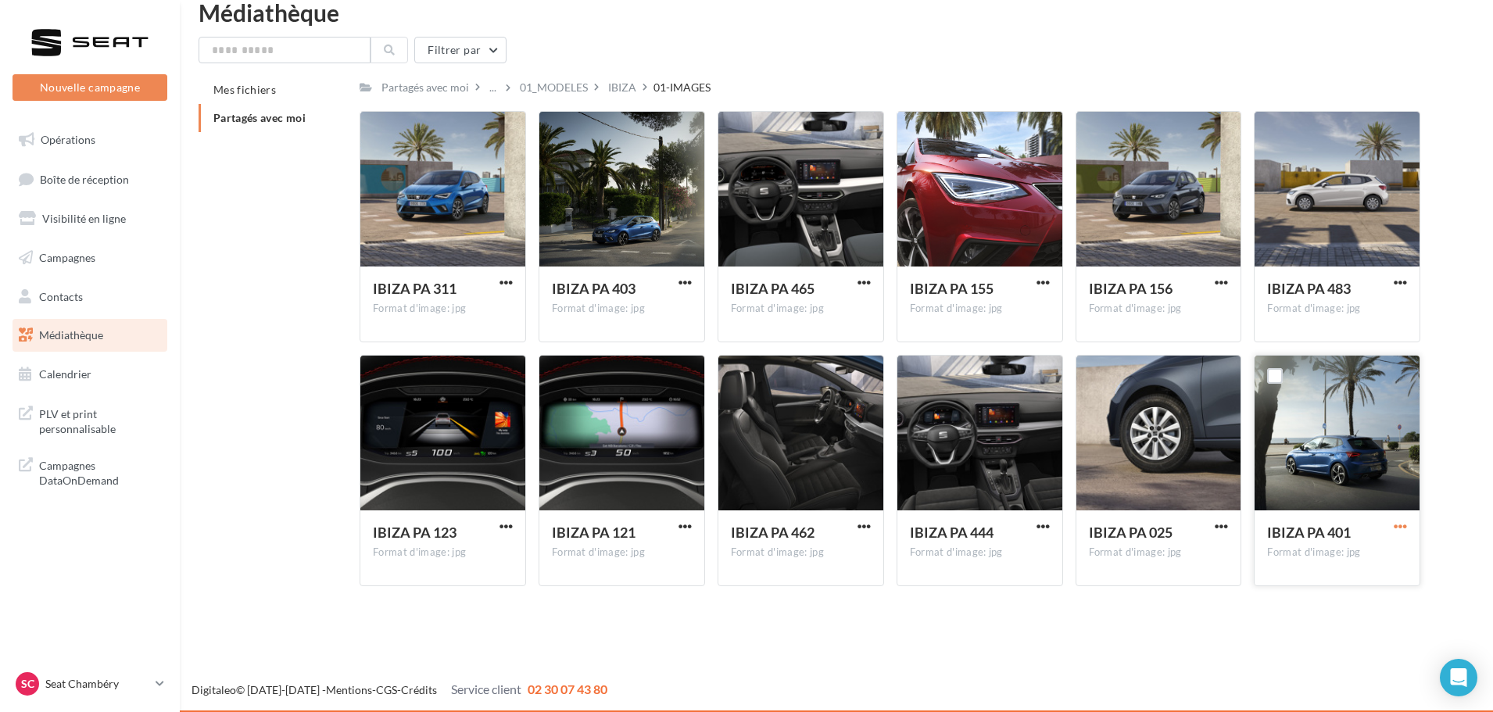
click at [1395, 521] on span "button" at bounding box center [1400, 526] width 13 height 13
click at [1344, 551] on button "Télécharger" at bounding box center [1332, 557] width 156 height 41
click at [623, 94] on div "IBIZA" at bounding box center [622, 88] width 28 height 16
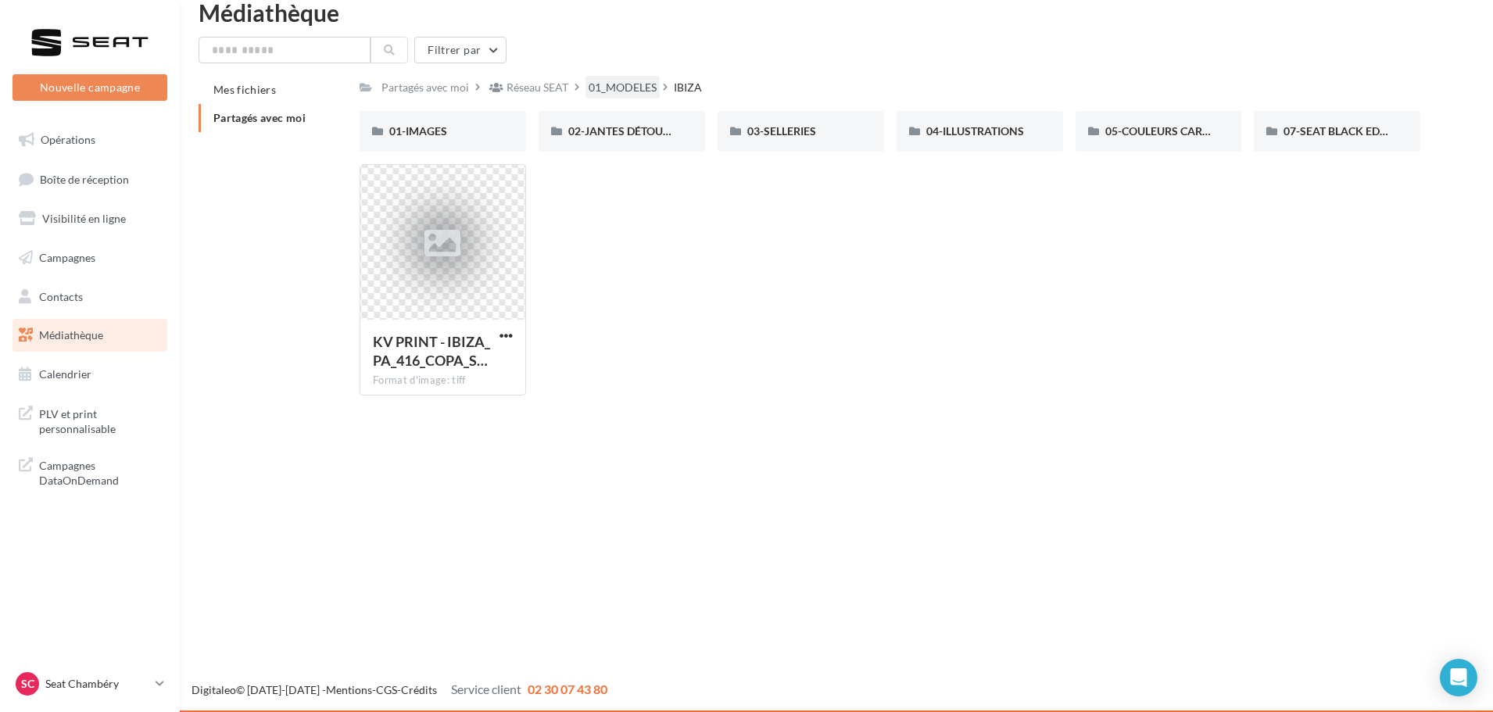
click at [609, 87] on div "01_MODELES" at bounding box center [623, 88] width 68 height 16
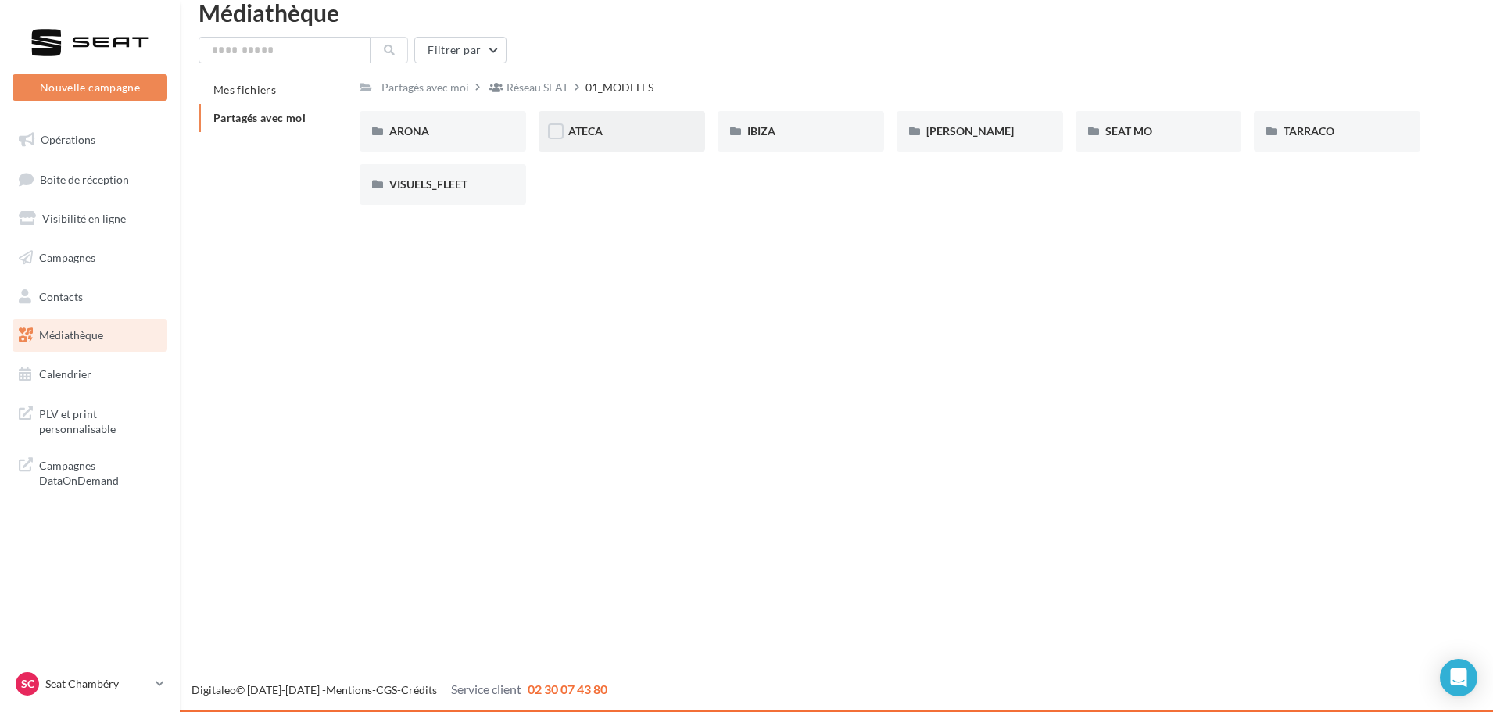
click at [600, 136] on span "ATECA" at bounding box center [585, 130] width 34 height 13
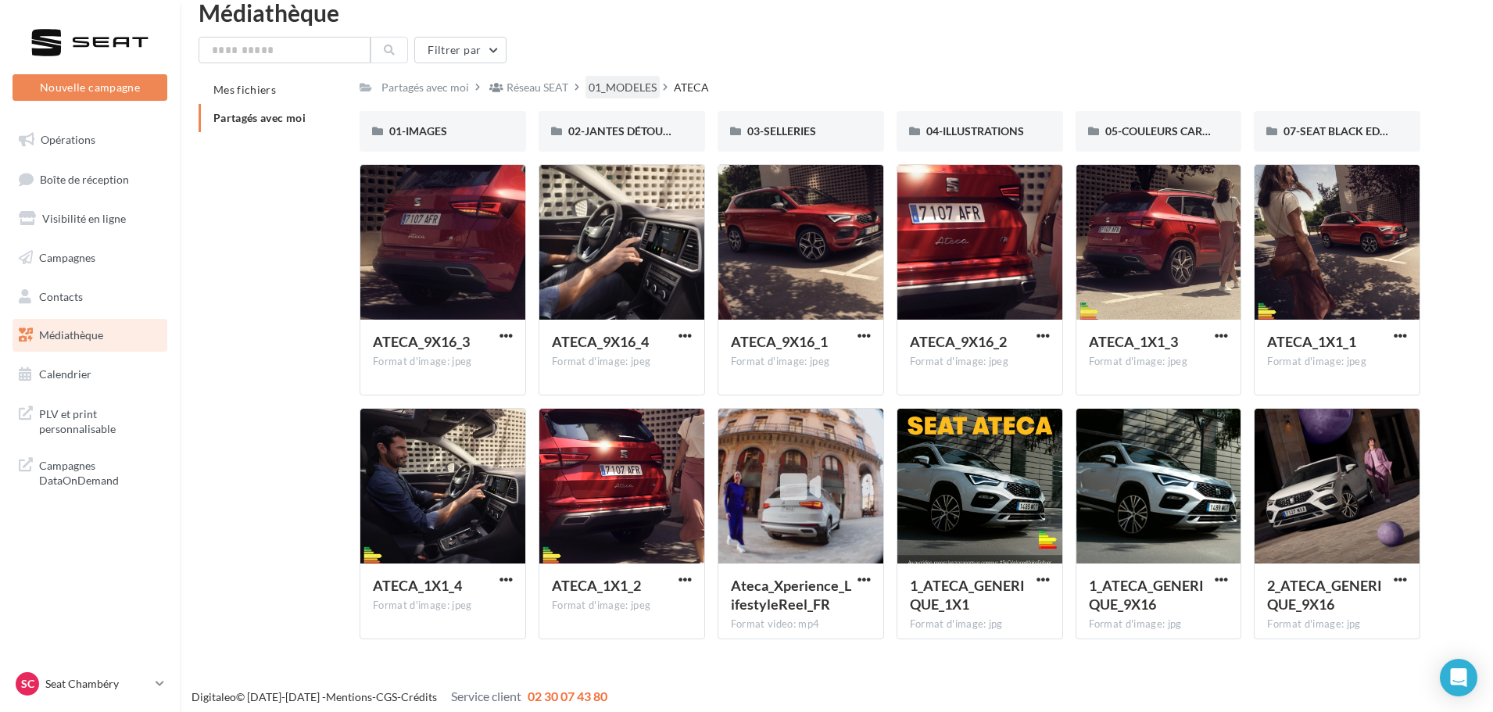
click at [634, 95] on div "01_MODELES" at bounding box center [623, 88] width 68 height 16
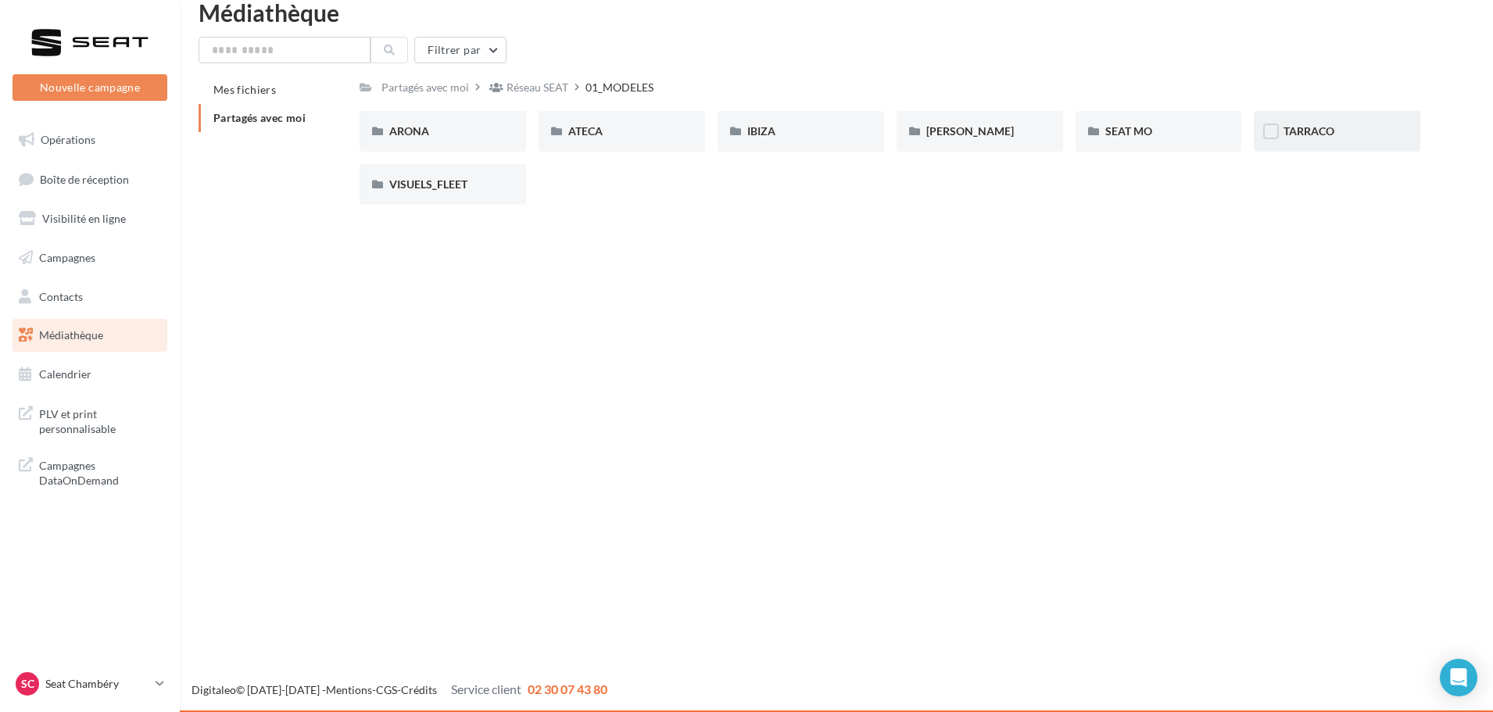
click at [1326, 139] on div "TARRACO" at bounding box center [1337, 132] width 107 height 16
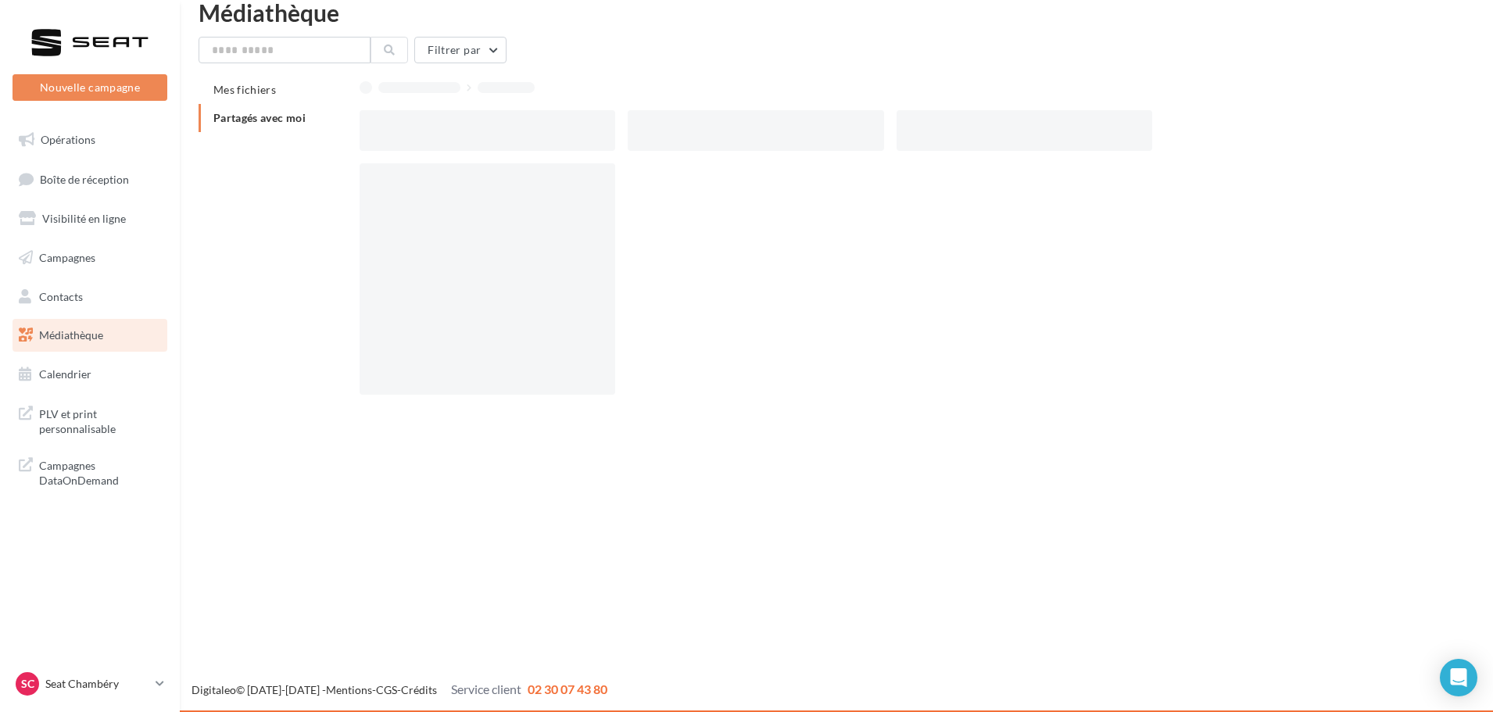
click at [1326, 139] on div at bounding box center [896, 130] width 1073 height 41
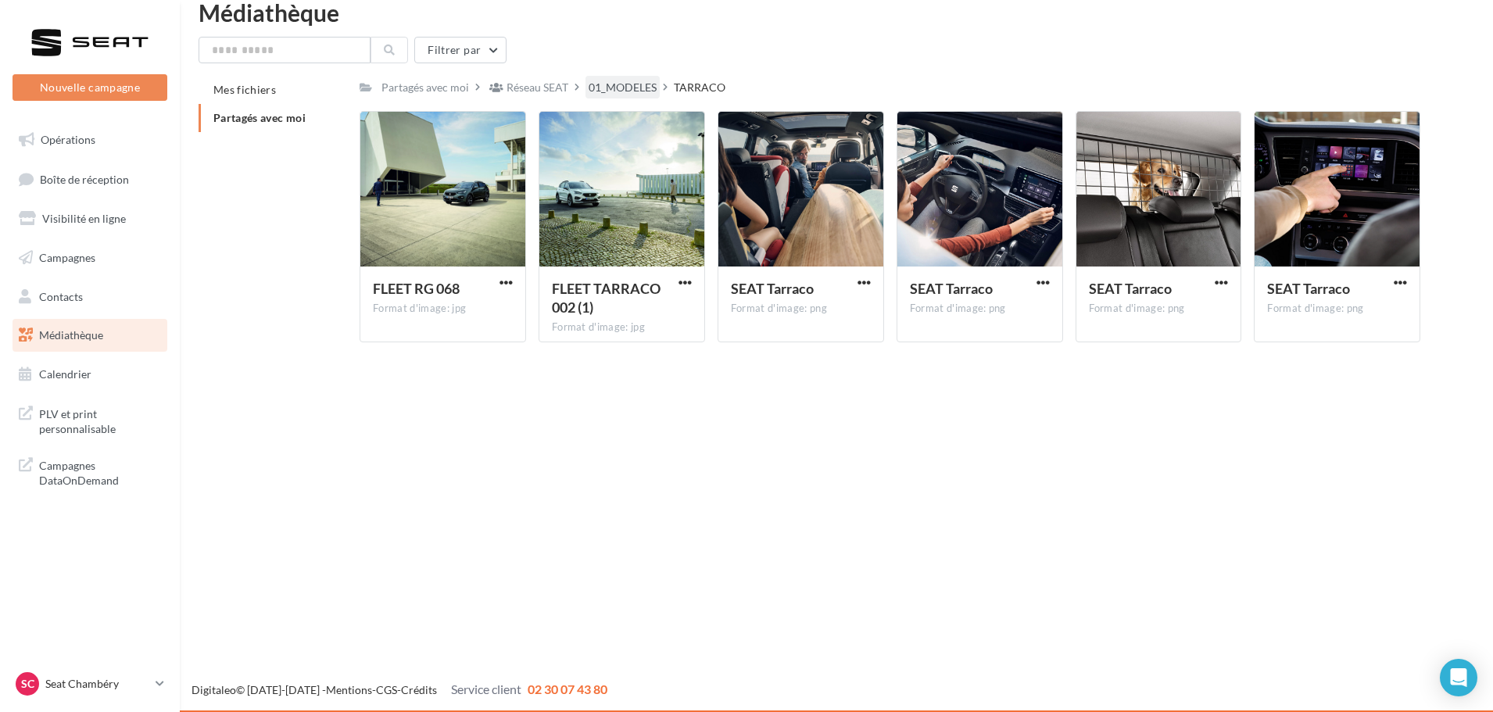
click at [651, 86] on div "01_MODELES" at bounding box center [623, 88] width 68 height 16
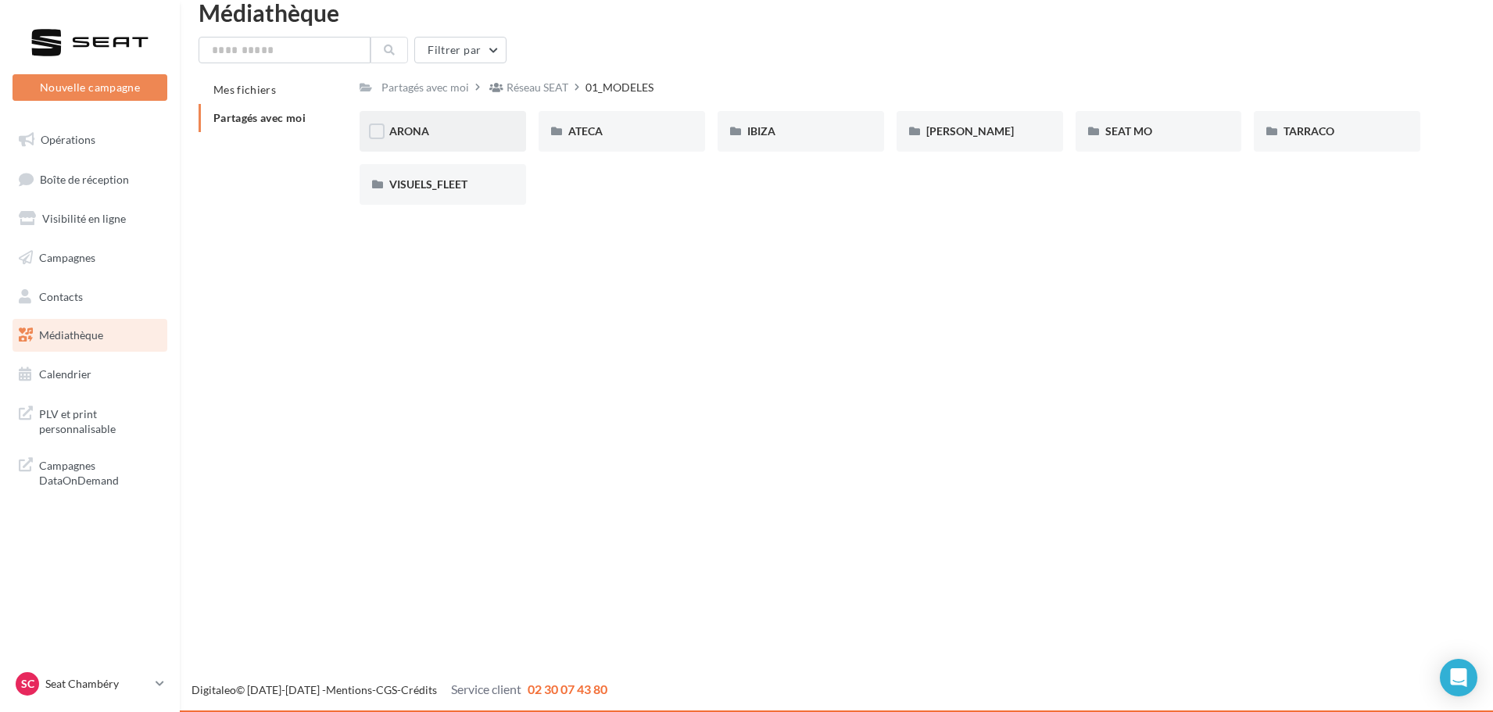
click at [435, 134] on div "ARONA" at bounding box center [442, 132] width 107 height 16
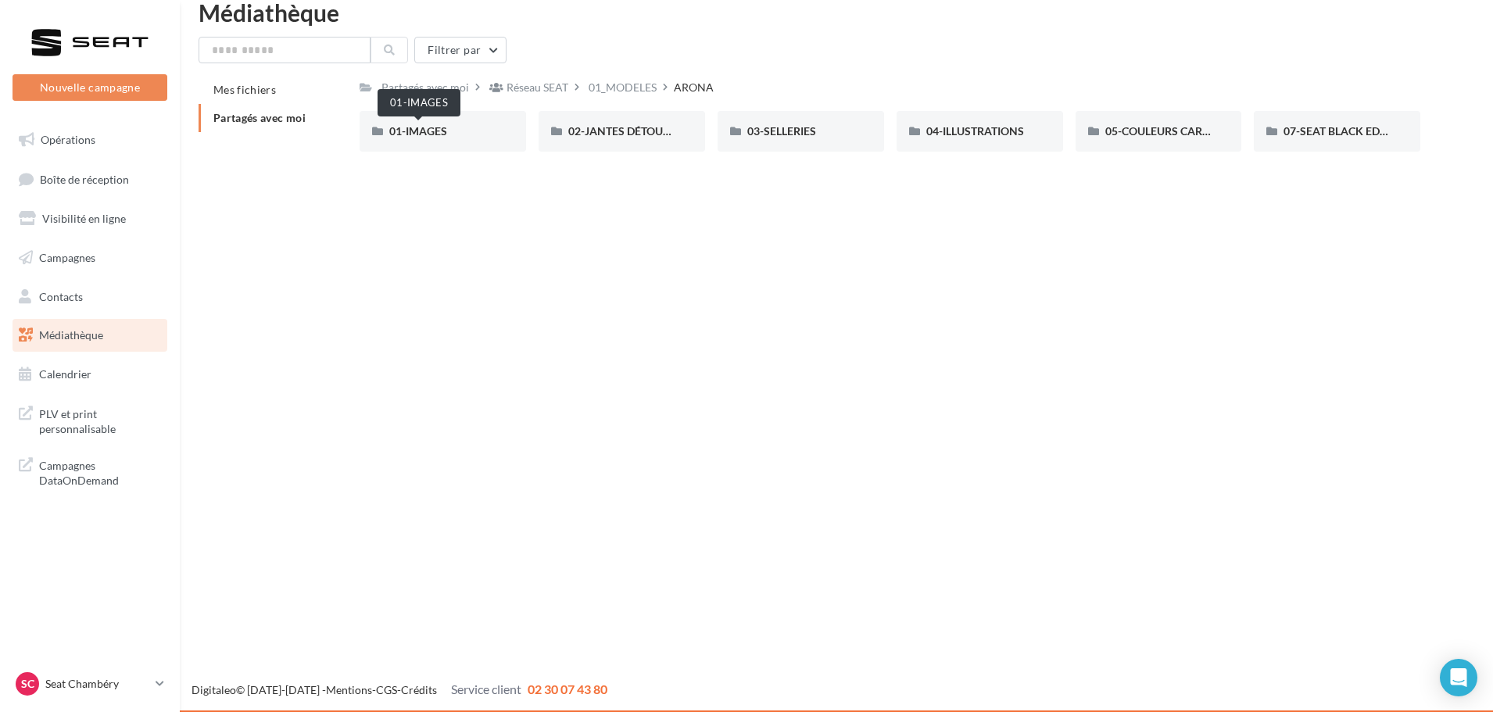
click at [435, 134] on span "01-IMAGES" at bounding box center [418, 130] width 58 height 13
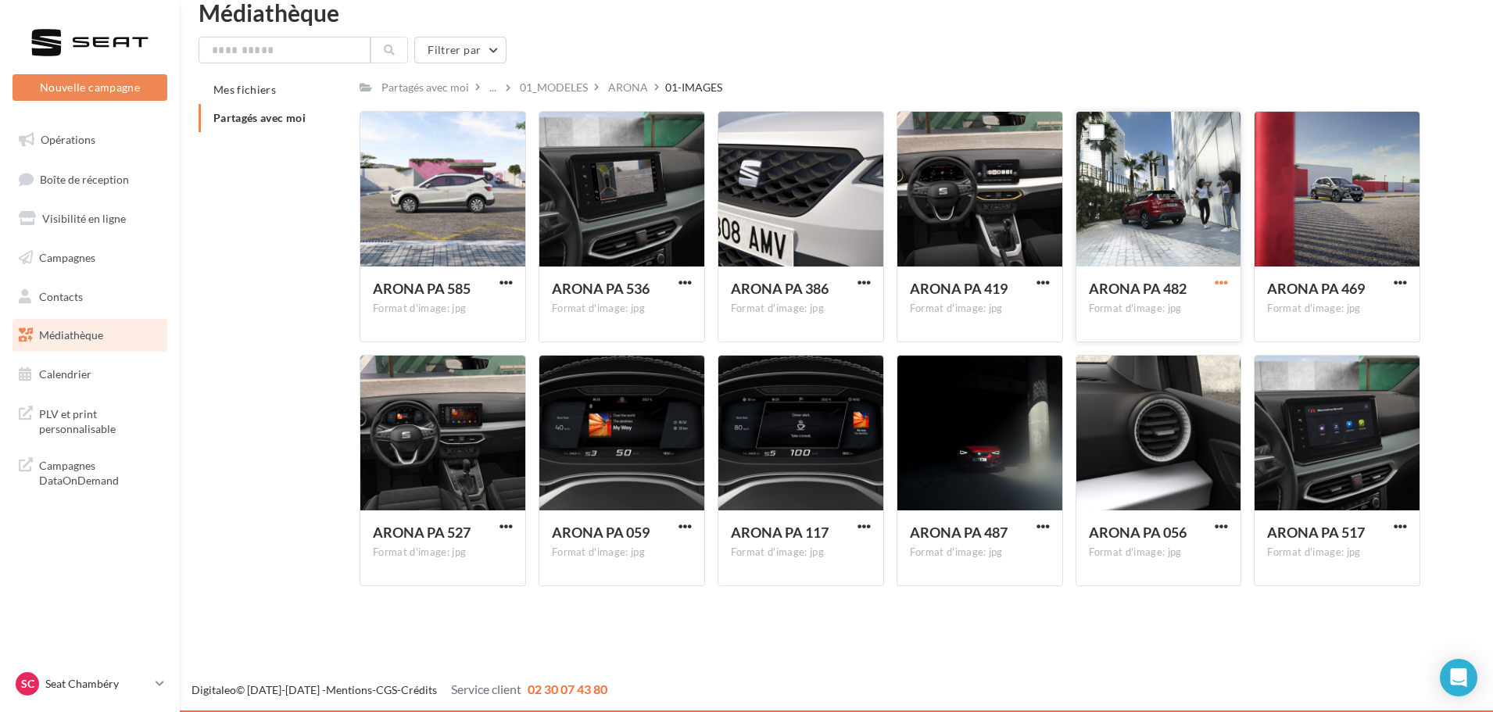
click at [1223, 285] on span "button" at bounding box center [1221, 282] width 13 height 13
click at [1189, 306] on button "Télécharger" at bounding box center [1153, 313] width 156 height 41
click at [579, 91] on div "01_MODELES" at bounding box center [554, 88] width 68 height 16
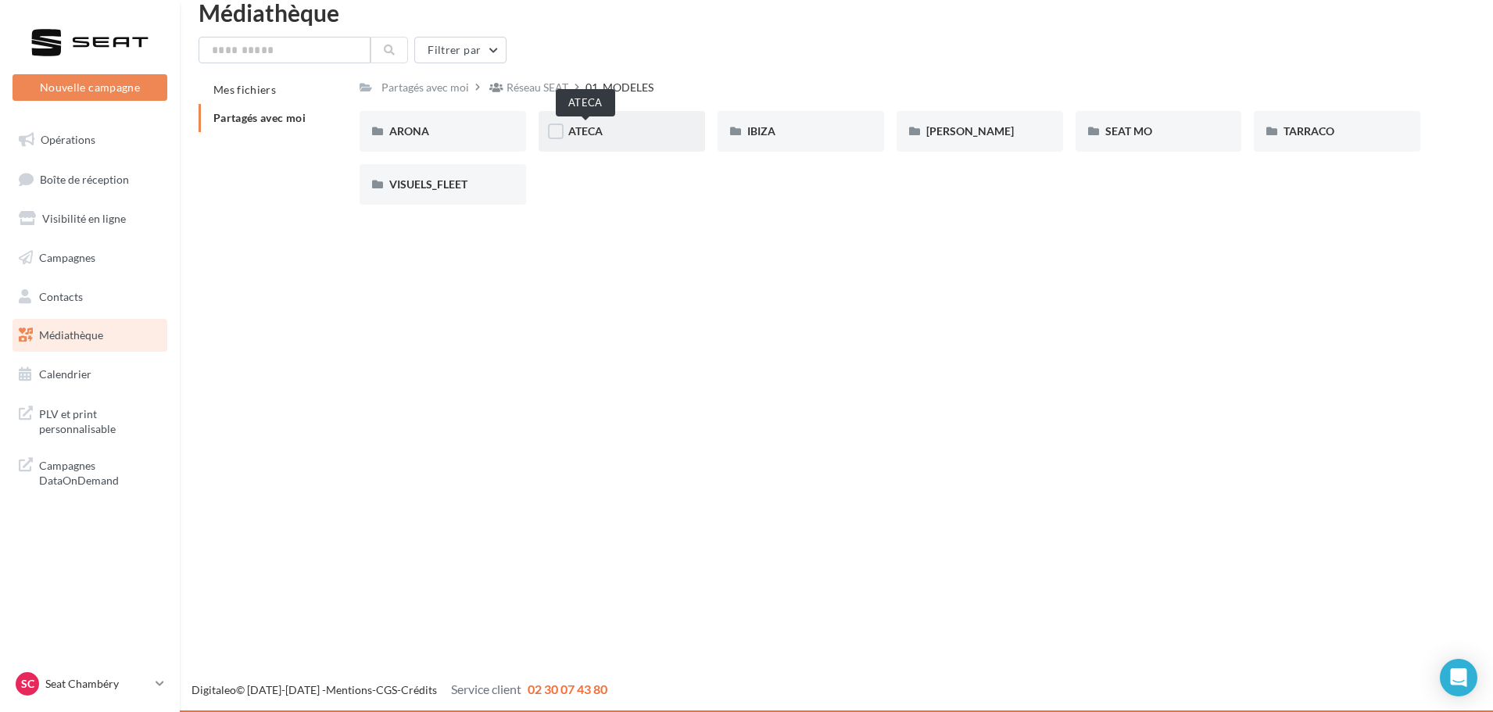
click at [599, 132] on span "ATECA" at bounding box center [585, 130] width 34 height 13
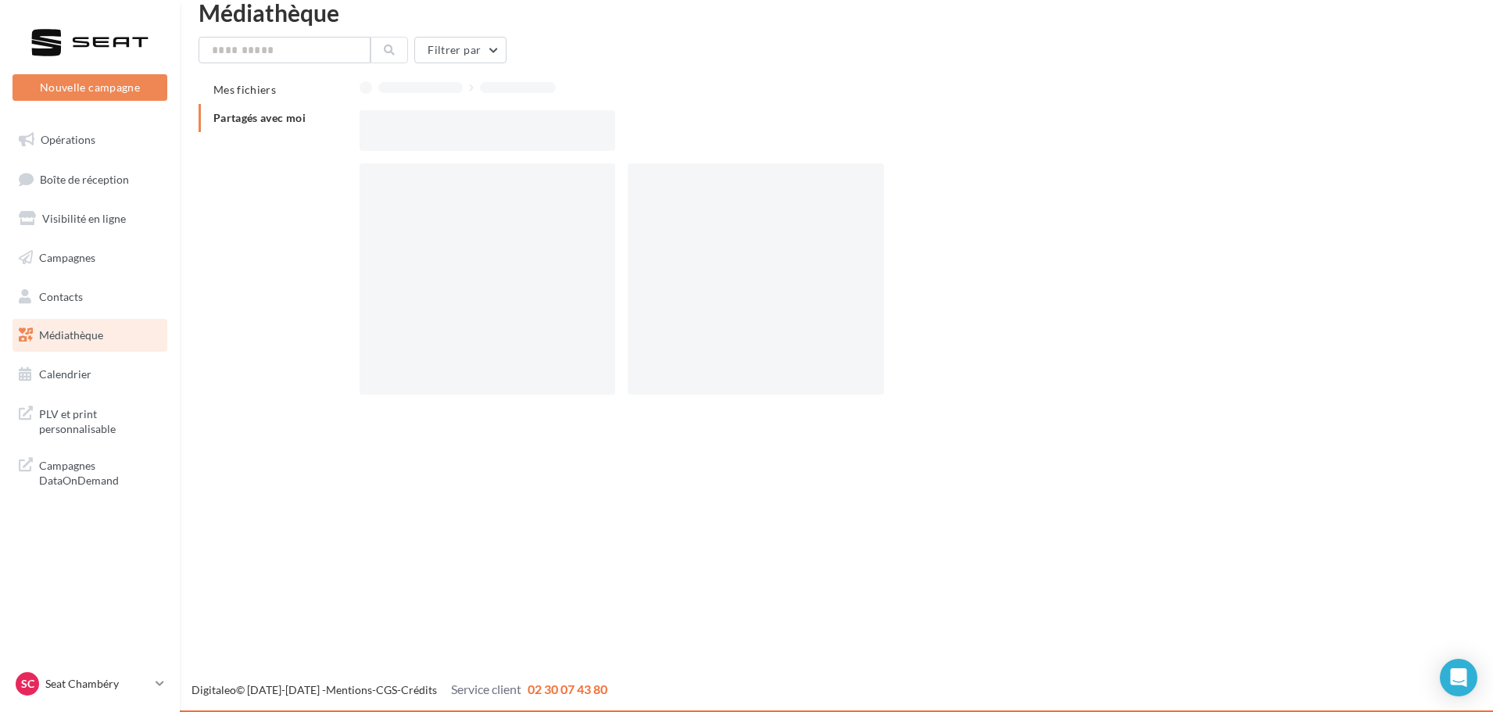
click at [599, 132] on div at bounding box center [488, 130] width 256 height 41
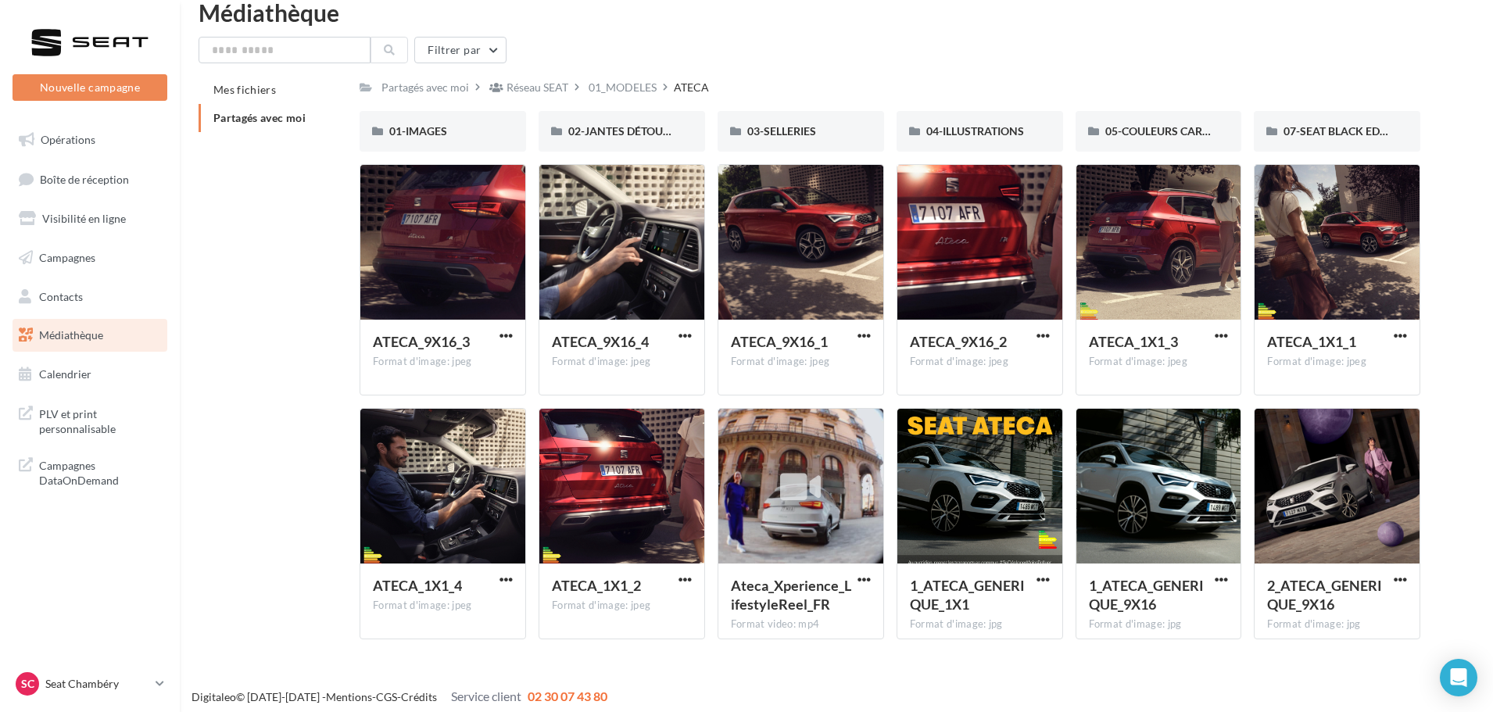
click at [1469, 302] on div "Mes fichiers Partagés avec moi Partagés avec moi Réseau SEAT 01_MODELES ATECA R…" at bounding box center [843, 364] width 1288 height 576
click at [1402, 579] on span "button" at bounding box center [1400, 579] width 13 height 13
click at [1318, 624] on button "Télécharger" at bounding box center [1332, 610] width 156 height 41
click at [1398, 334] on span "button" at bounding box center [1400, 335] width 13 height 13
click at [1341, 359] on button "Télécharger" at bounding box center [1332, 366] width 156 height 41
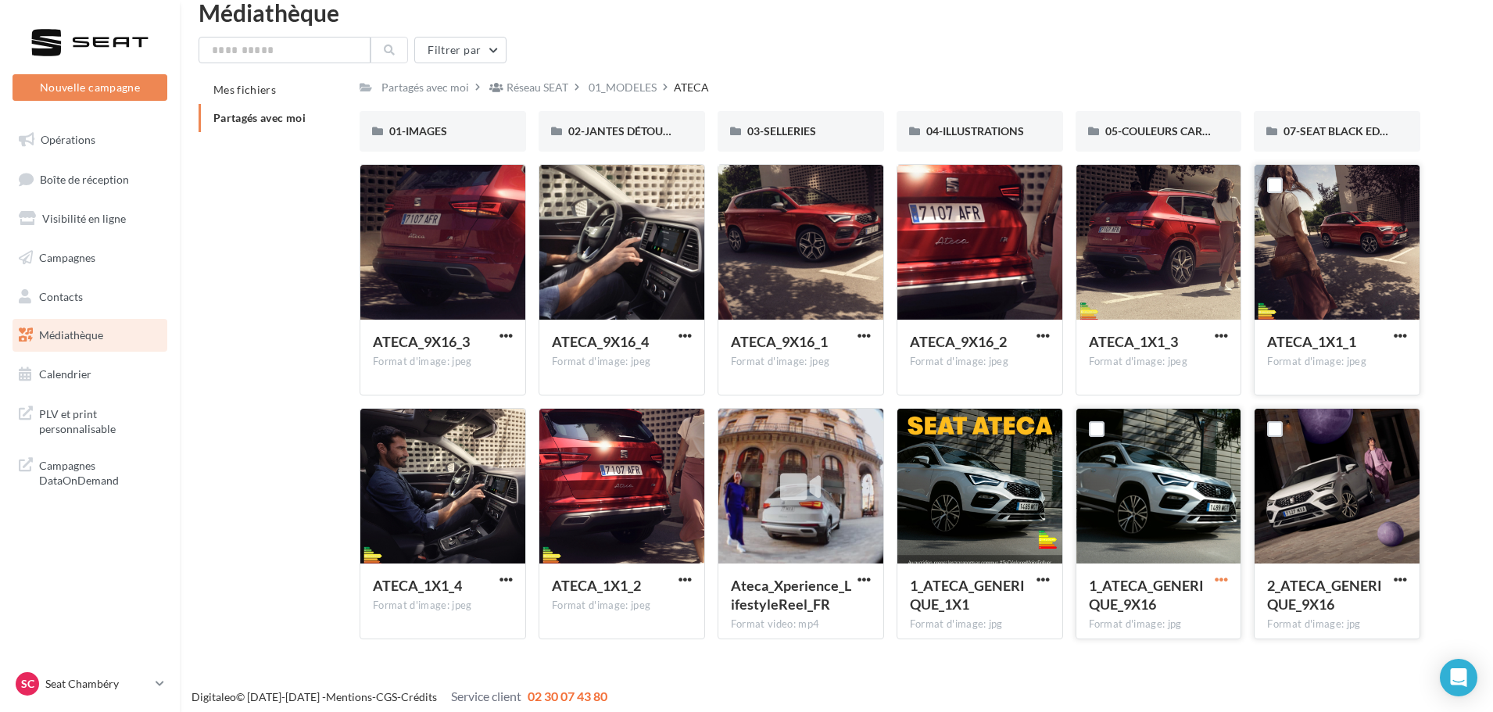
click at [1221, 575] on span "button" at bounding box center [1221, 579] width 13 height 13
click at [1170, 601] on button "Télécharger" at bounding box center [1153, 610] width 156 height 41
click at [862, 331] on span "button" at bounding box center [864, 335] width 13 height 13
click at [831, 364] on button "Télécharger" at bounding box center [796, 366] width 156 height 41
click at [702, 665] on div "Nouvelle campagne Nouvelle campagne Opérations Boîte de réception Visibilité en…" at bounding box center [746, 360] width 1493 height 718
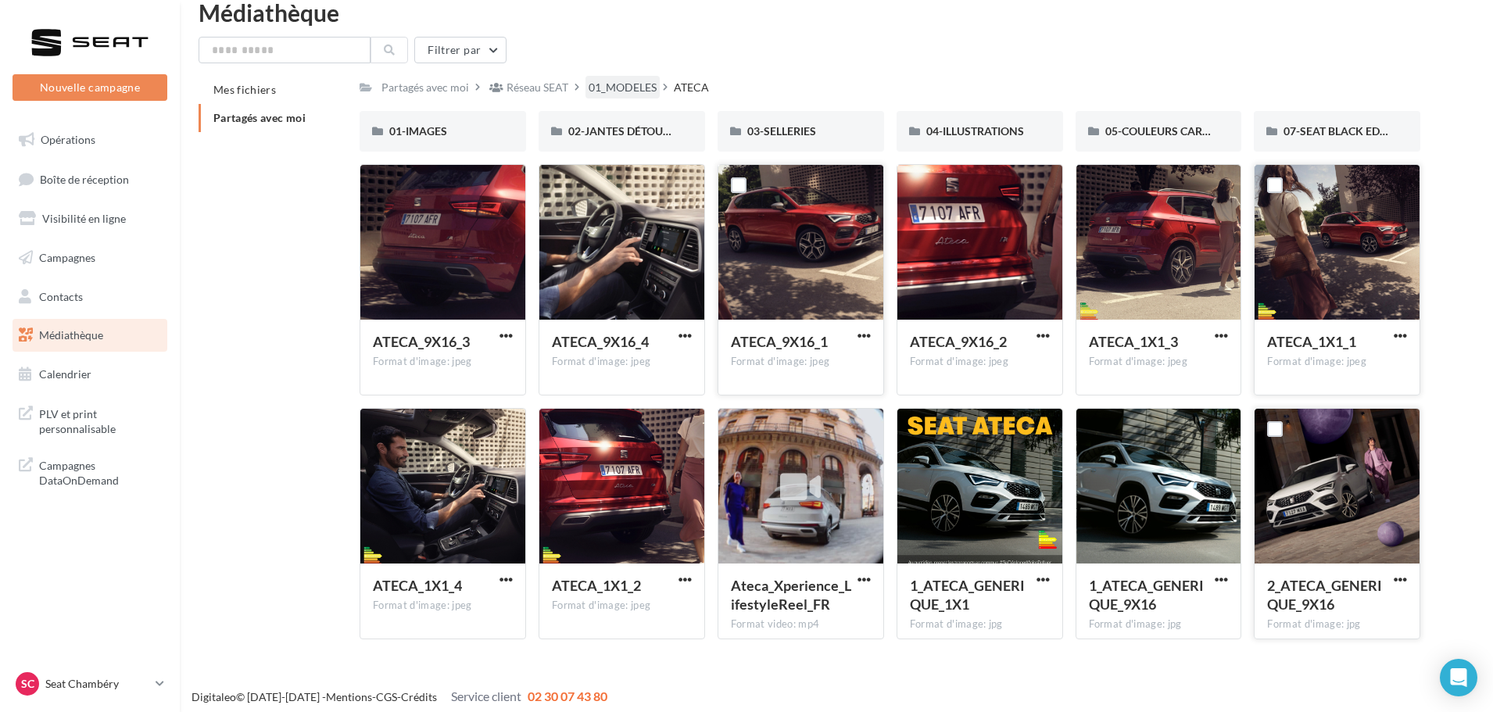
click at [612, 93] on div "01_MODELES" at bounding box center [623, 88] width 68 height 16
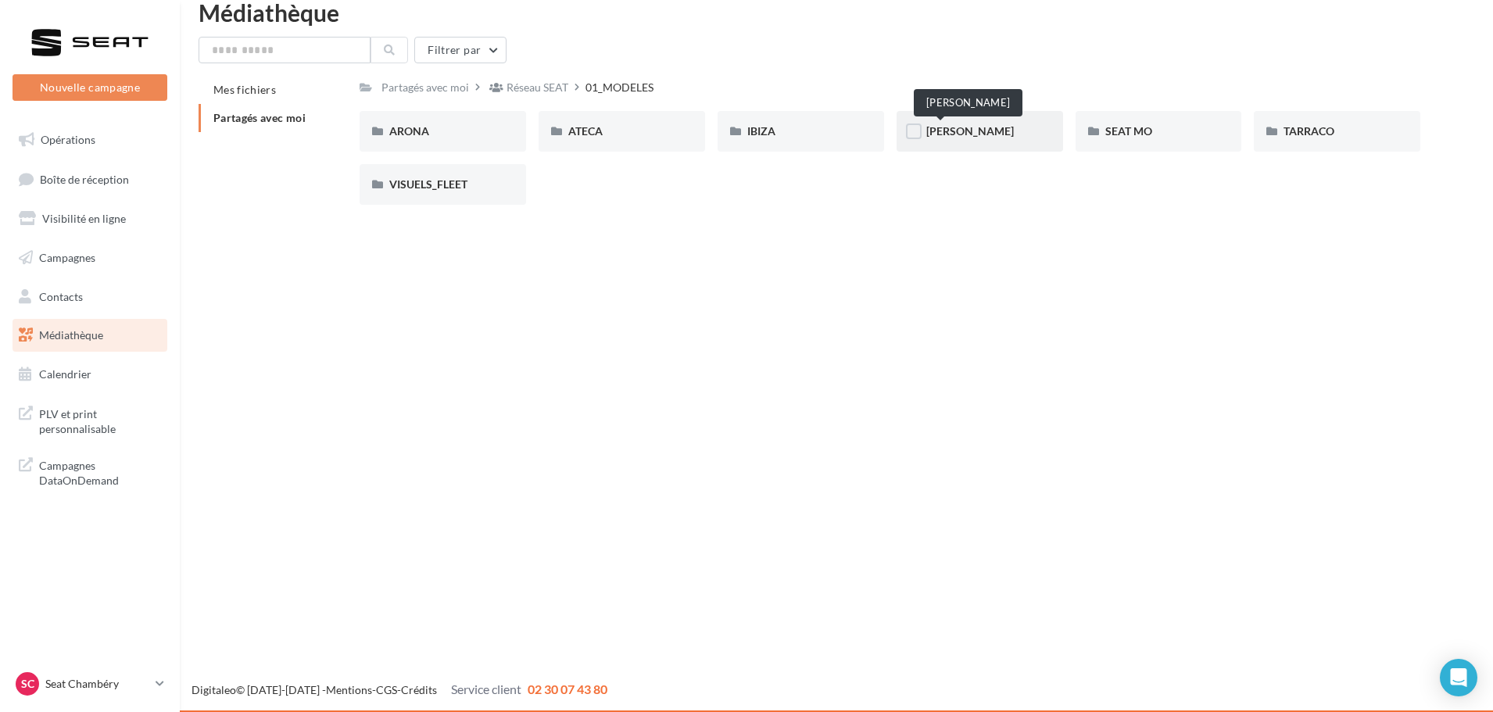
click at [951, 130] on span "LEON" at bounding box center [970, 130] width 88 height 13
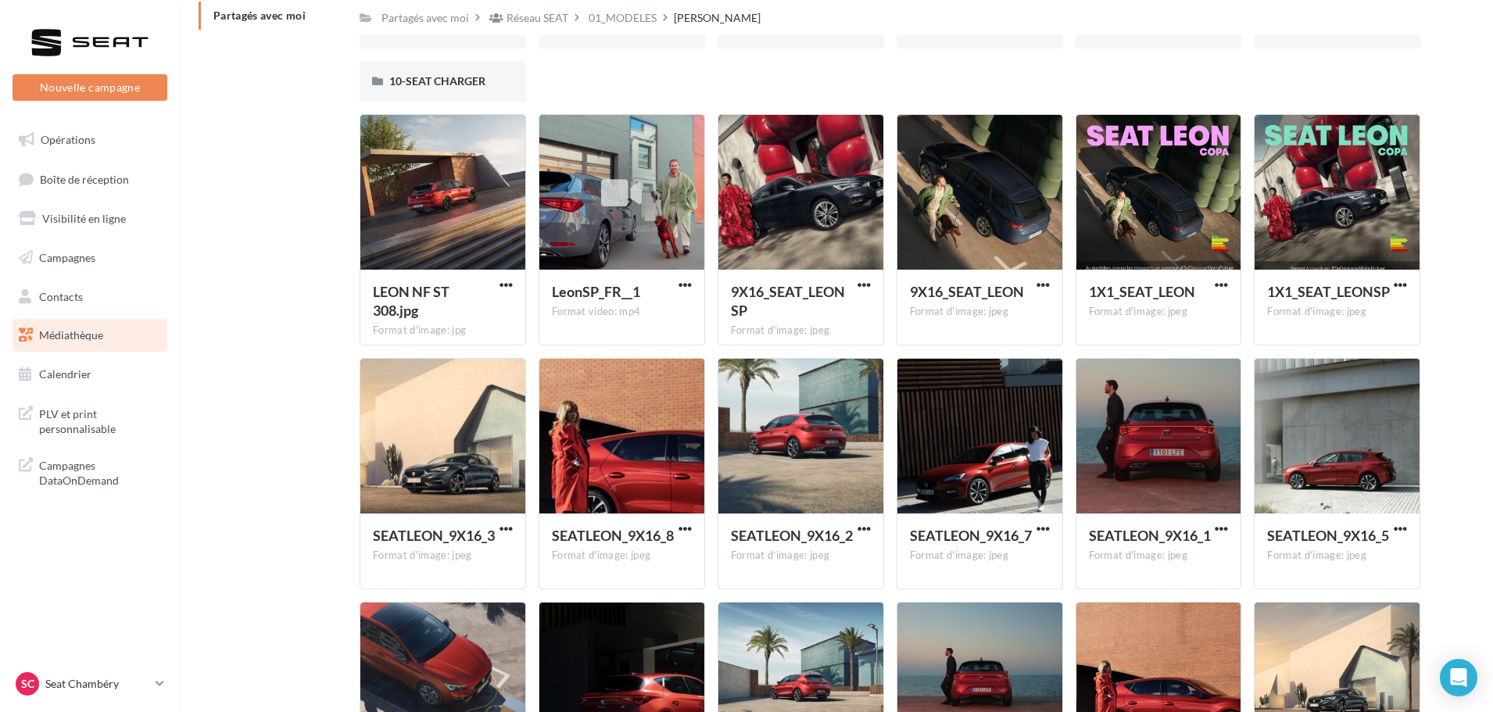
scroll to position [163, 0]
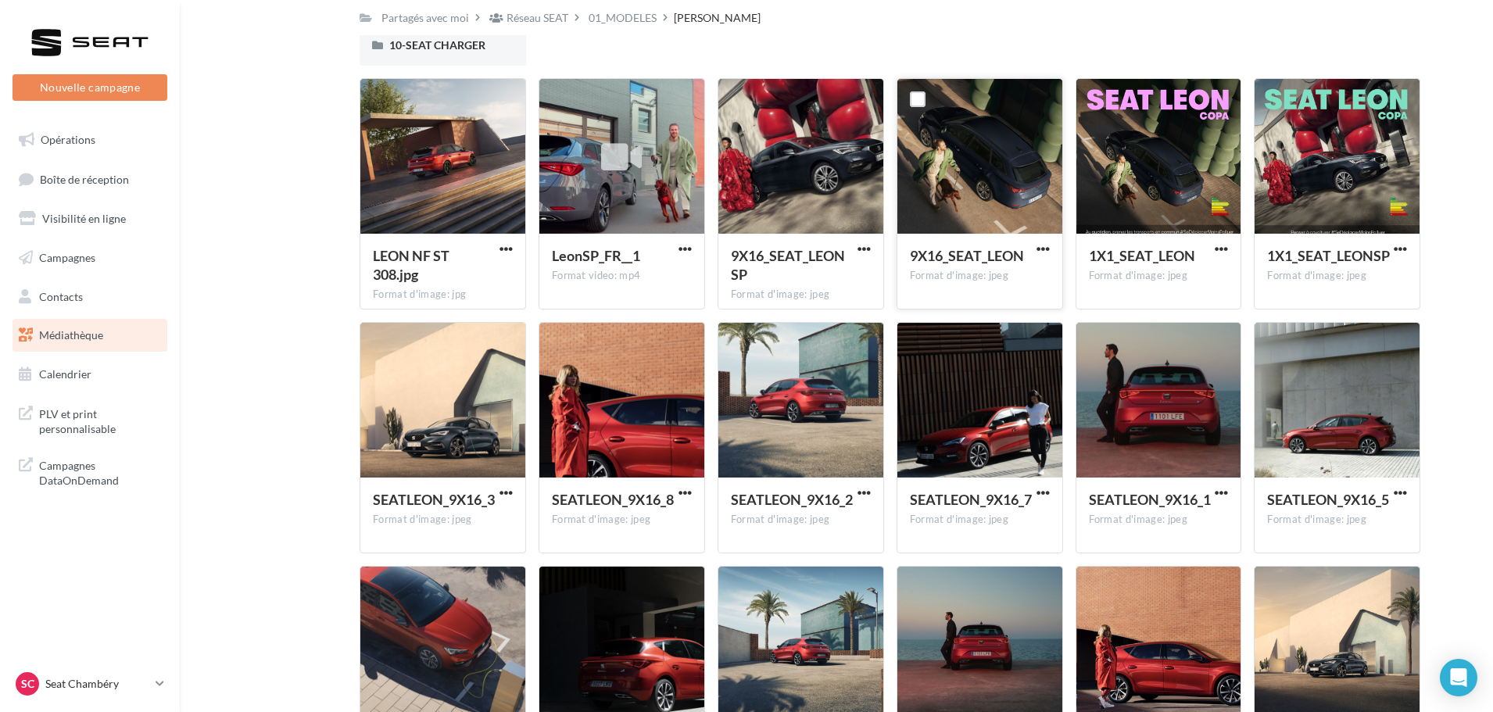
click at [1051, 249] on button "button" at bounding box center [1044, 250] width 20 height 16
click at [998, 291] on button "Télécharger" at bounding box center [975, 280] width 156 height 41
click at [1216, 253] on span "button" at bounding box center [1221, 248] width 13 height 13
